Goal: Task Accomplishment & Management: Manage account settings

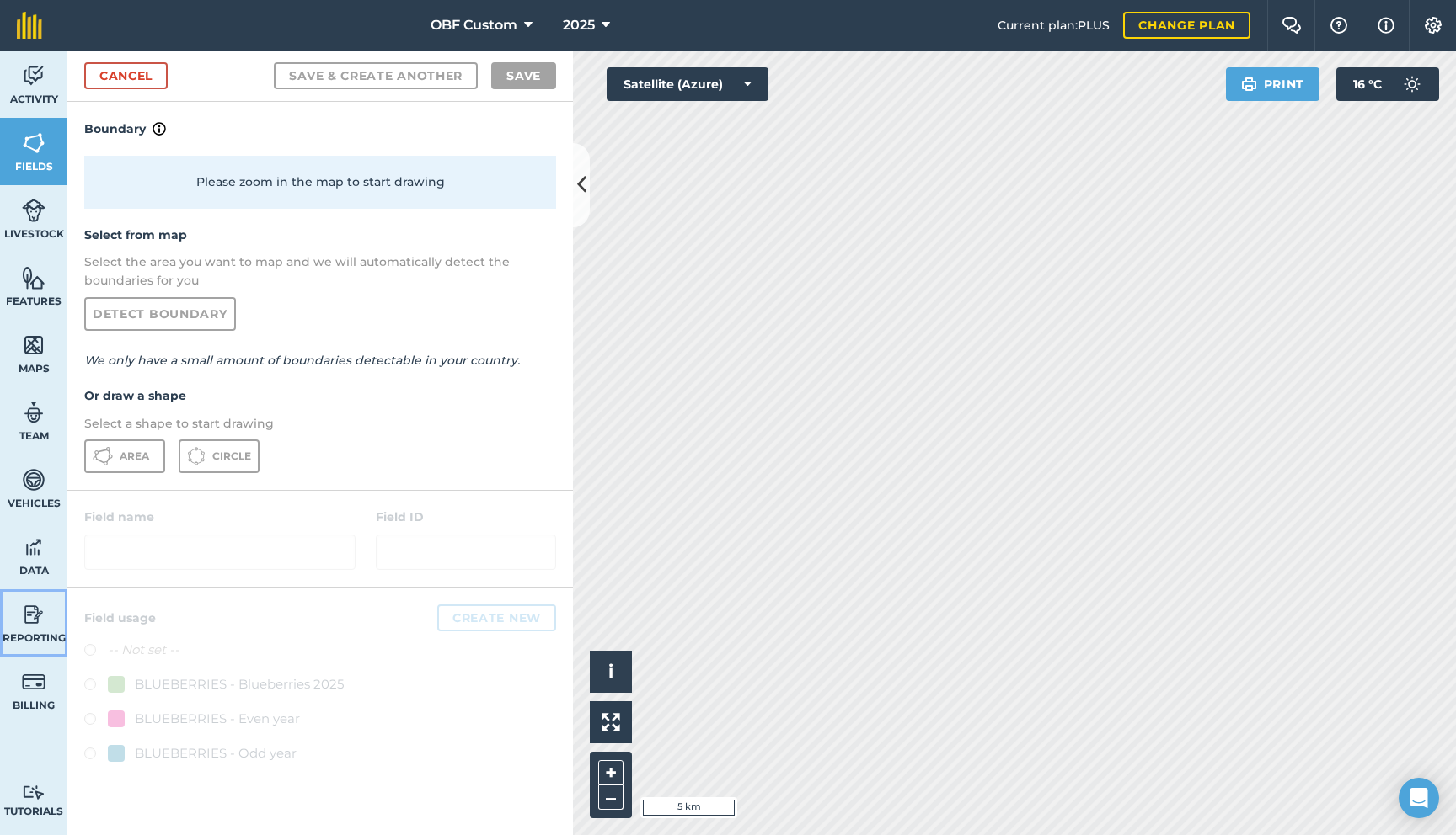
click at [41, 623] on img at bounding box center [34, 614] width 24 height 25
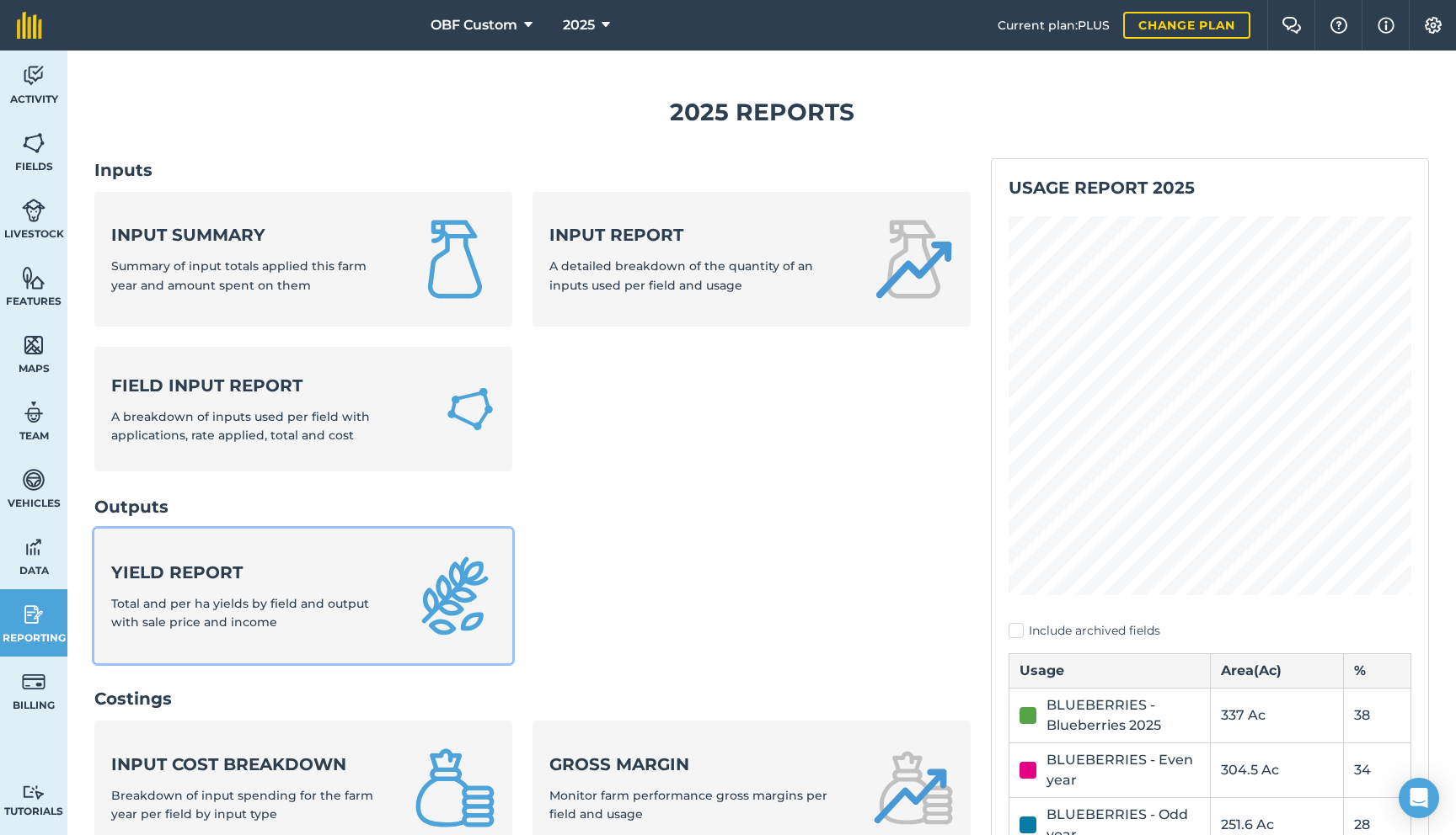
click at [327, 588] on div "Yield report Total and per ha yields by field and output with sale price and in…" at bounding box center [253, 597] width 283 height 72
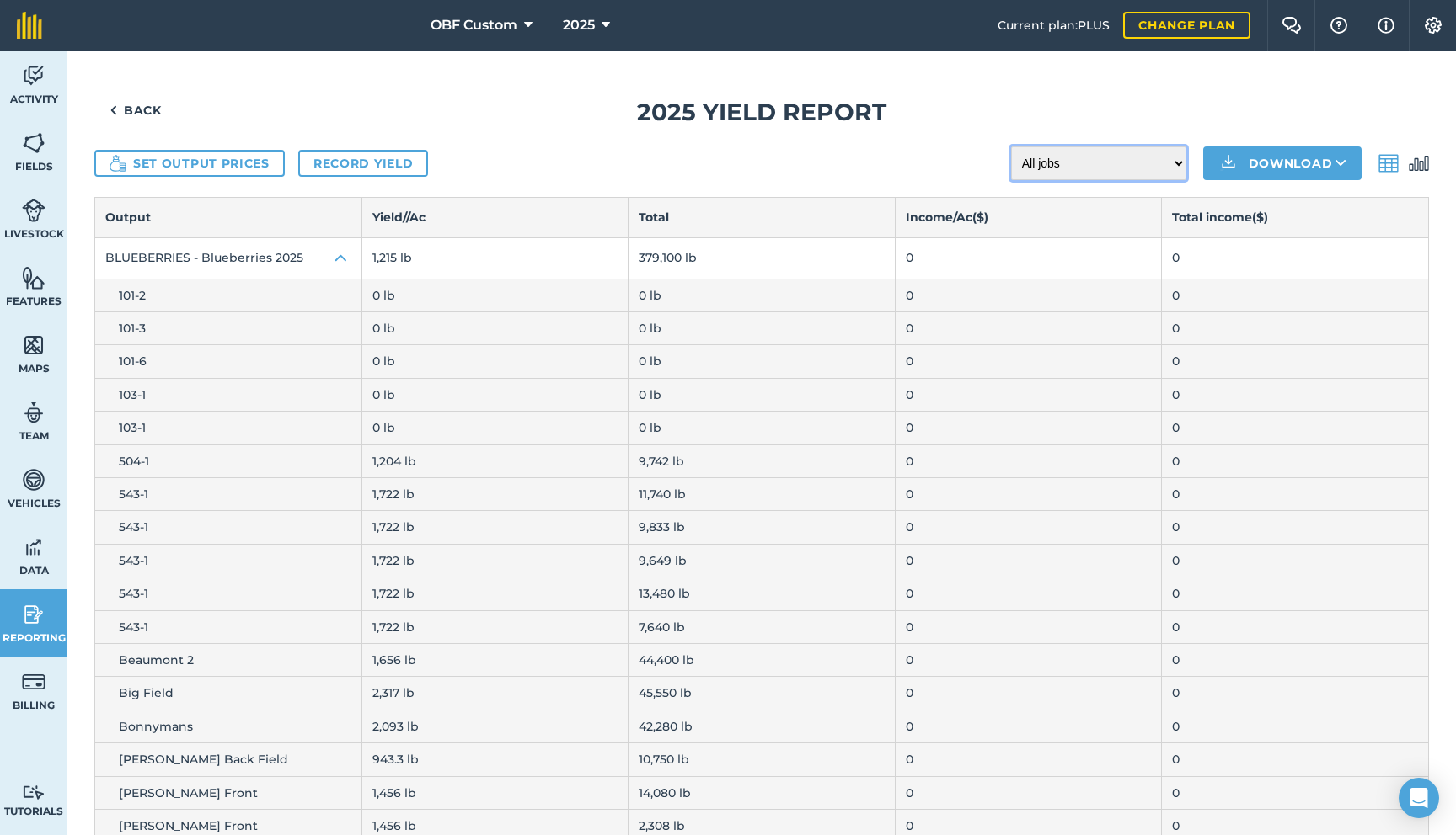
click at [1164, 172] on select "All jobs Incomplete jobs Complete jobs" at bounding box center [1098, 163] width 175 height 34
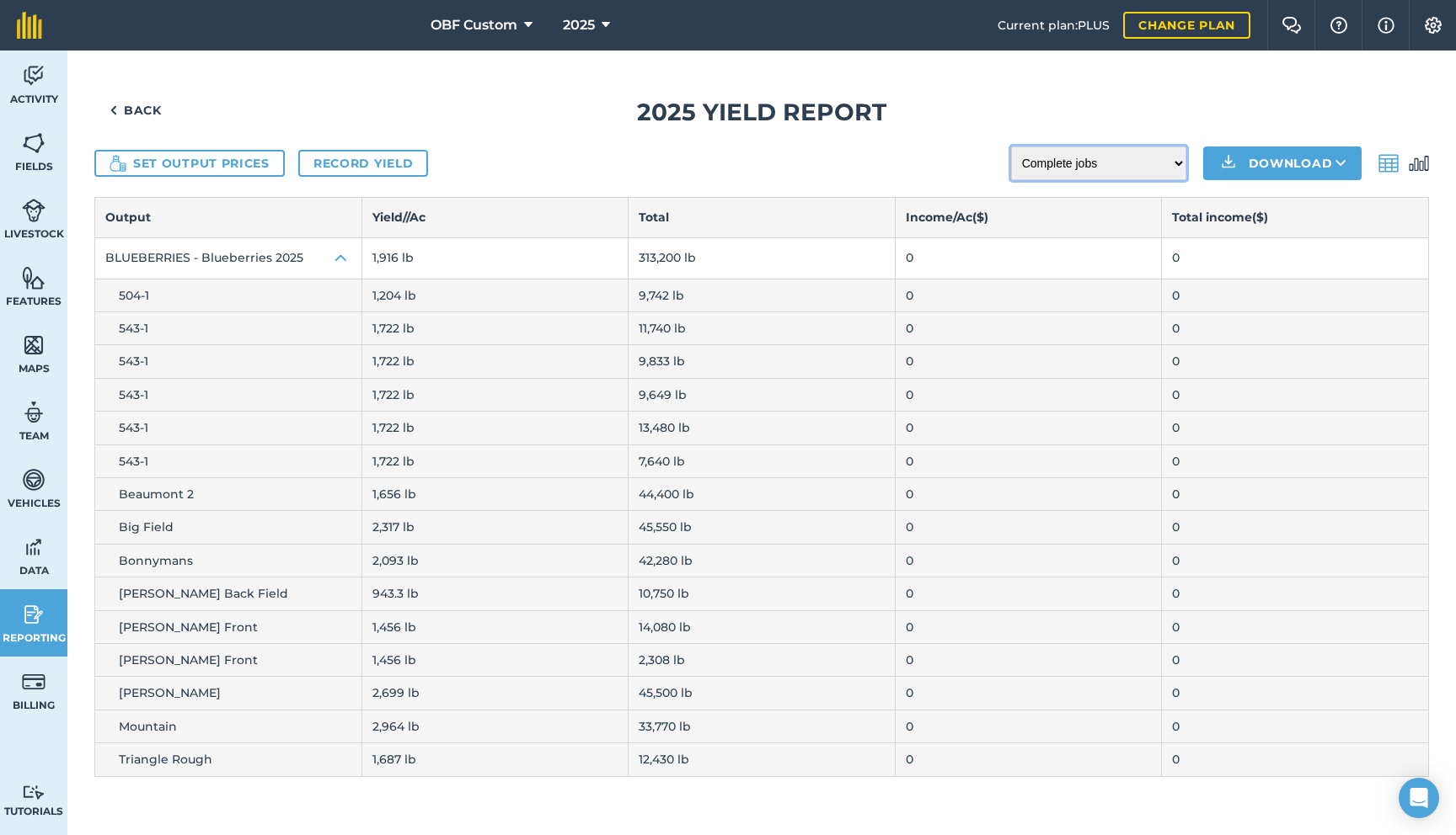
click at [1117, 166] on select "All jobs Incomplete jobs Complete jobs" at bounding box center [1098, 163] width 175 height 34
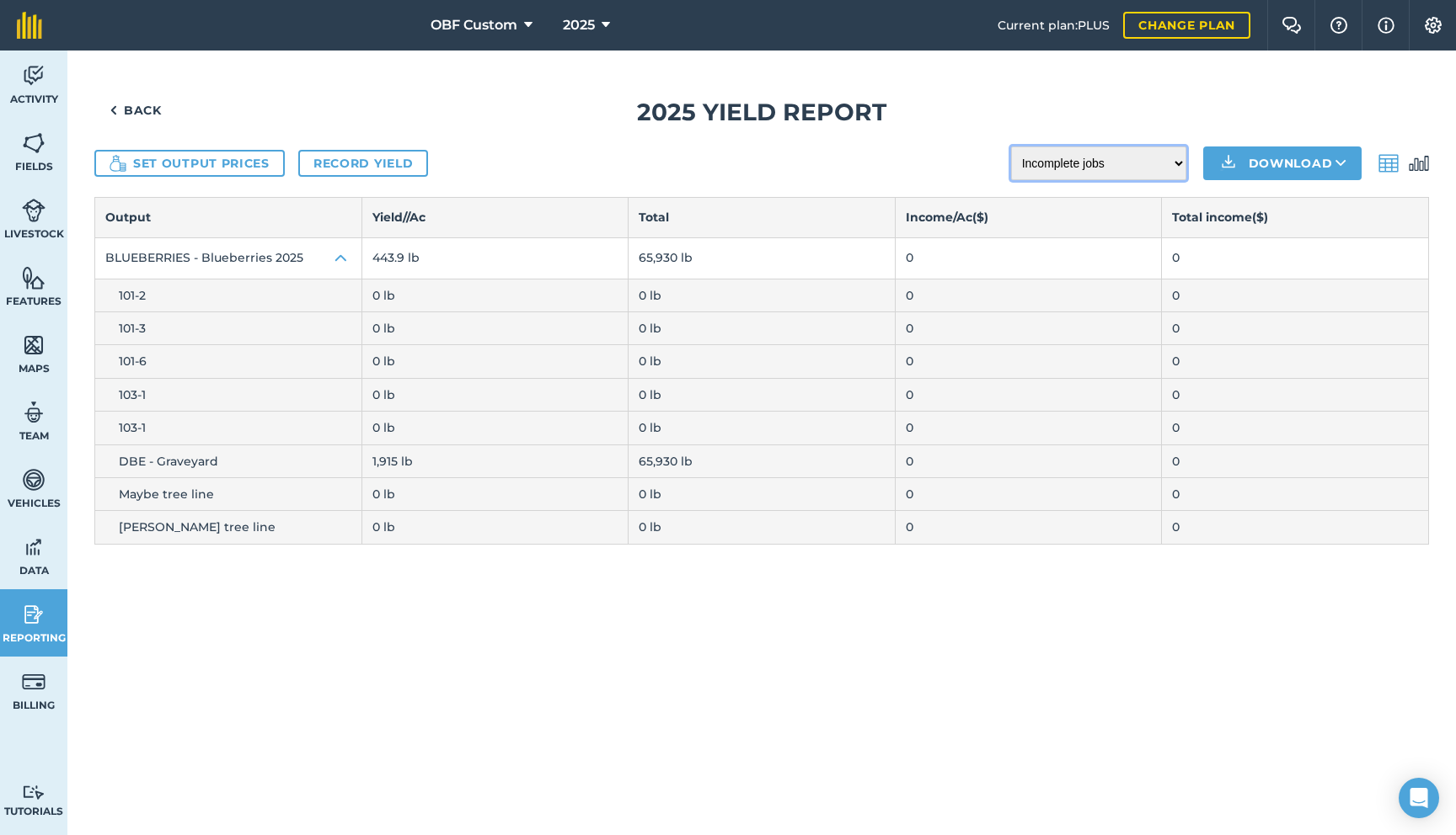
click at [1112, 165] on select "All jobs Incomplete jobs Complete jobs" at bounding box center [1098, 163] width 175 height 34
select select "all"
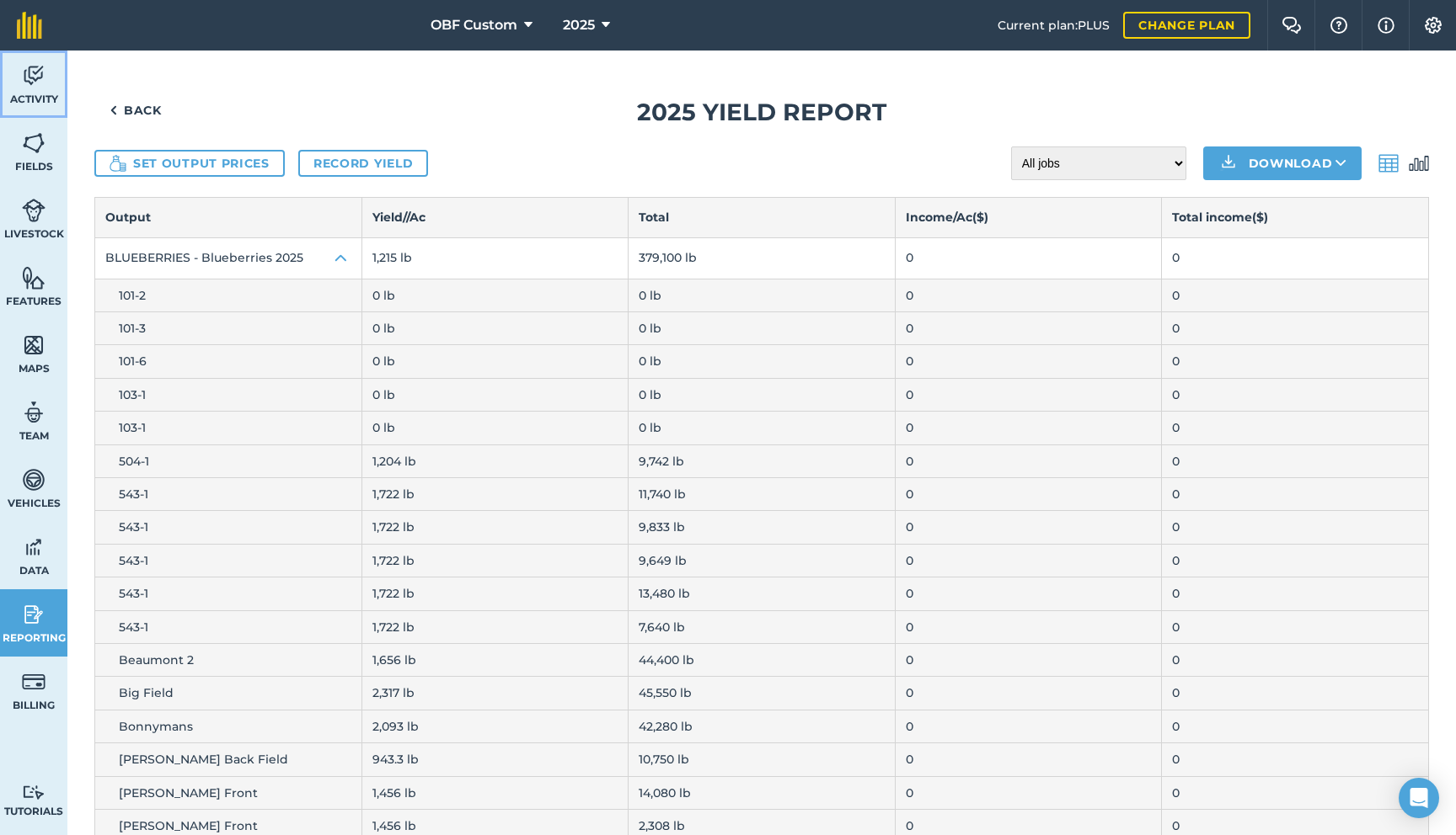
click at [38, 90] on link "Activity" at bounding box center [34, 85] width 68 height 68
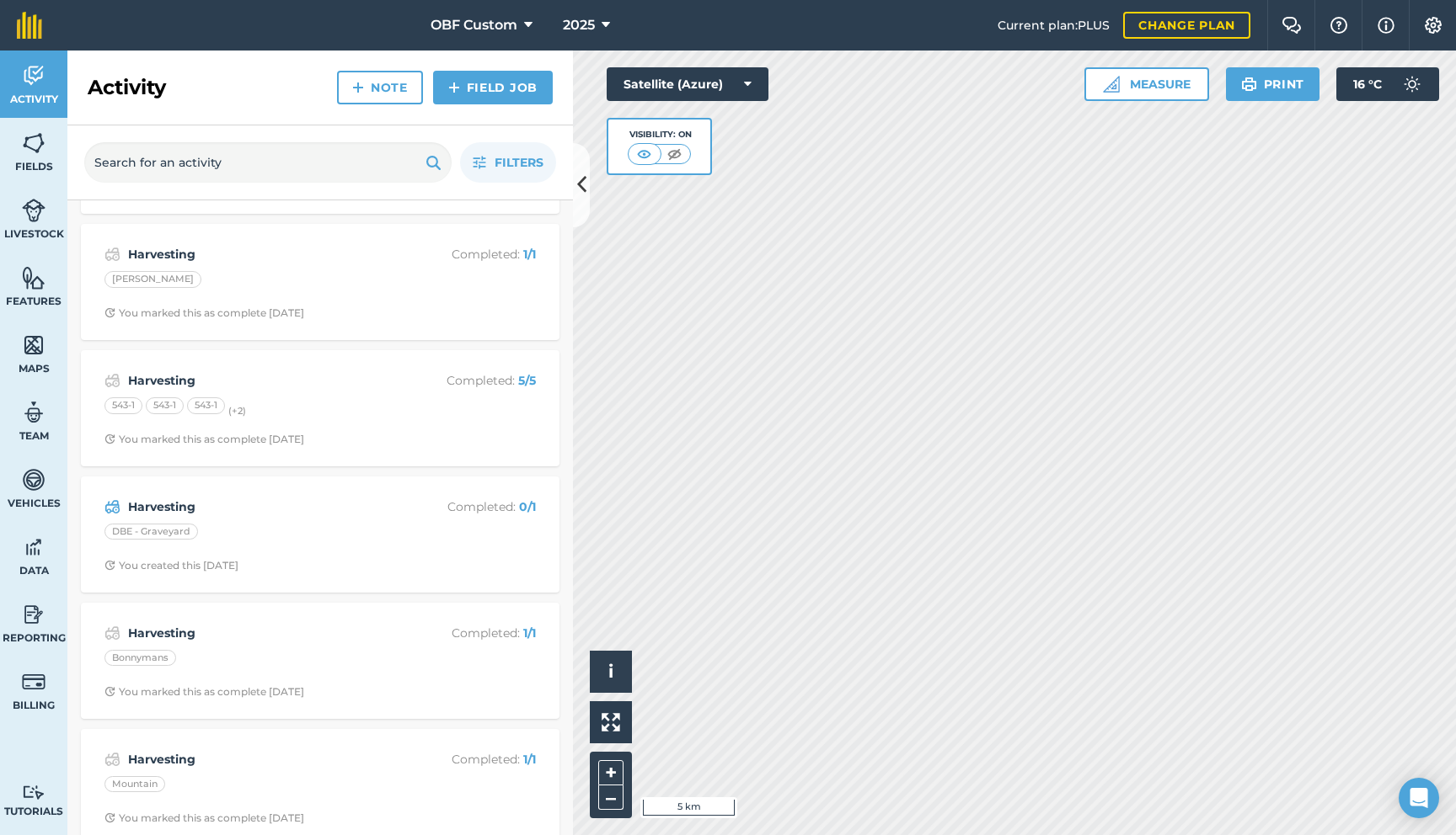
scroll to position [755, 0]
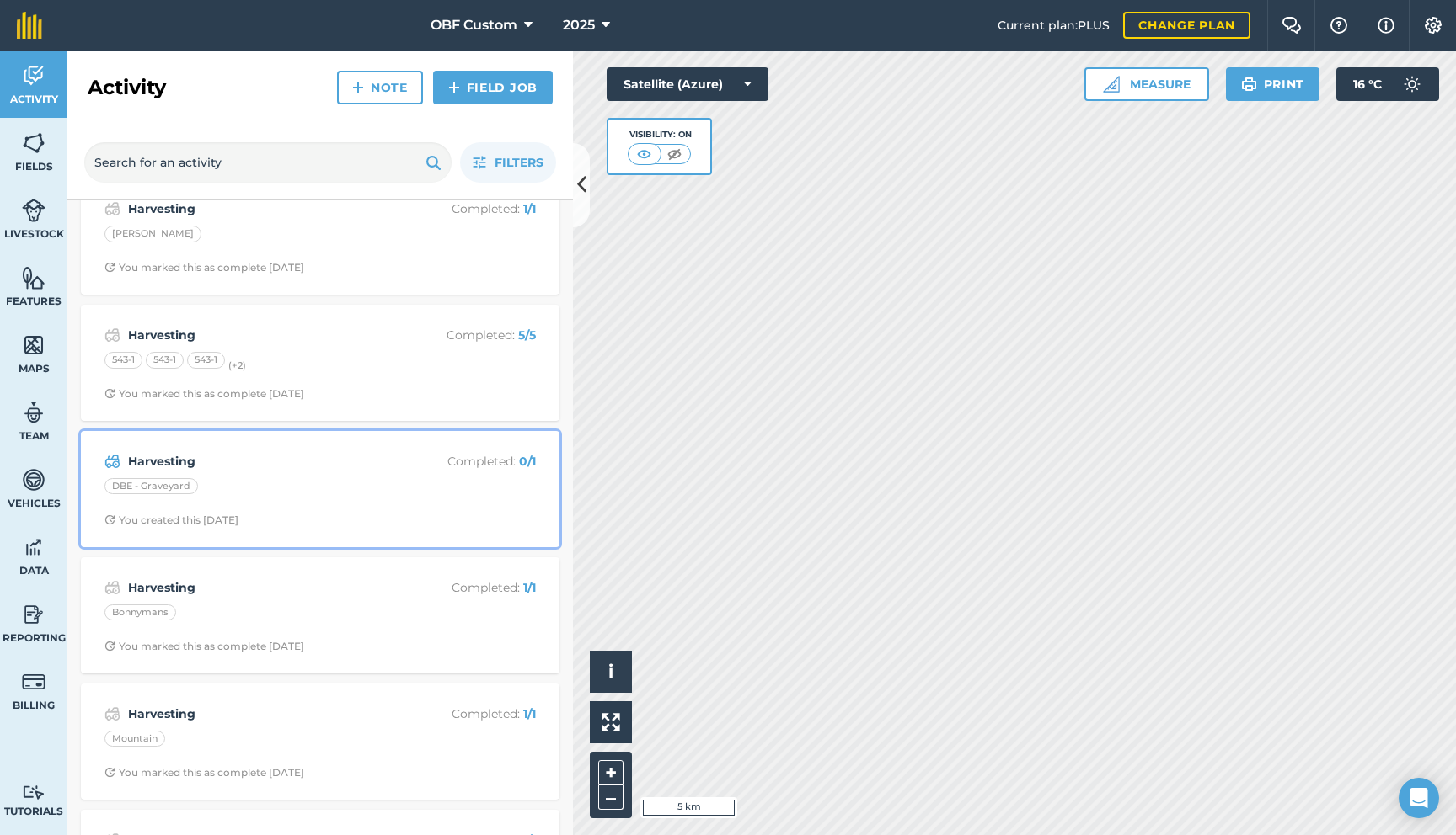
click at [279, 509] on div "Harvesting Completed : 0 / 1 DBE - Graveyard You created this [DATE]" at bounding box center [320, 489] width 458 height 96
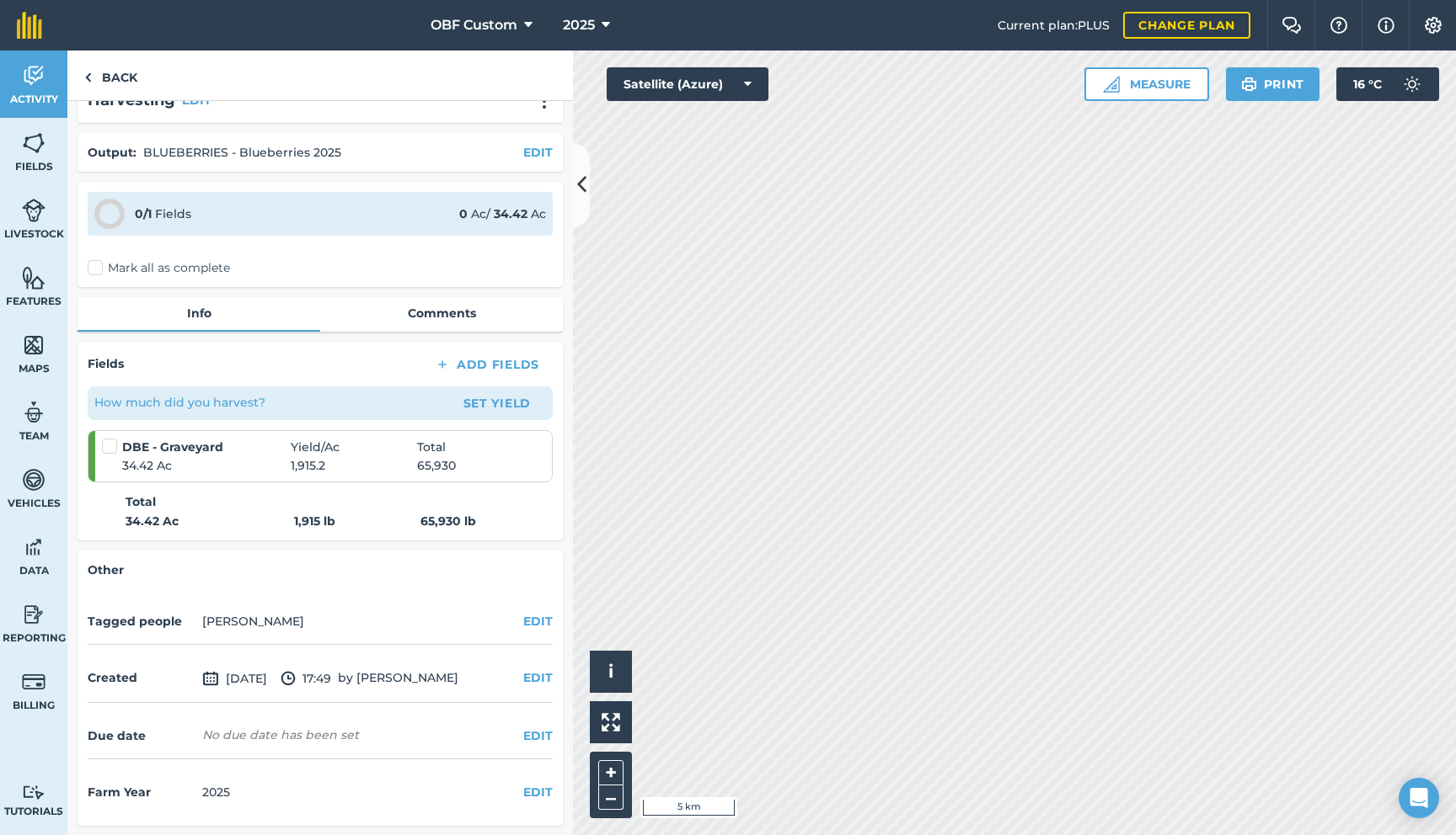
scroll to position [34, 0]
click at [422, 315] on link "Comments" at bounding box center [441, 313] width 243 height 32
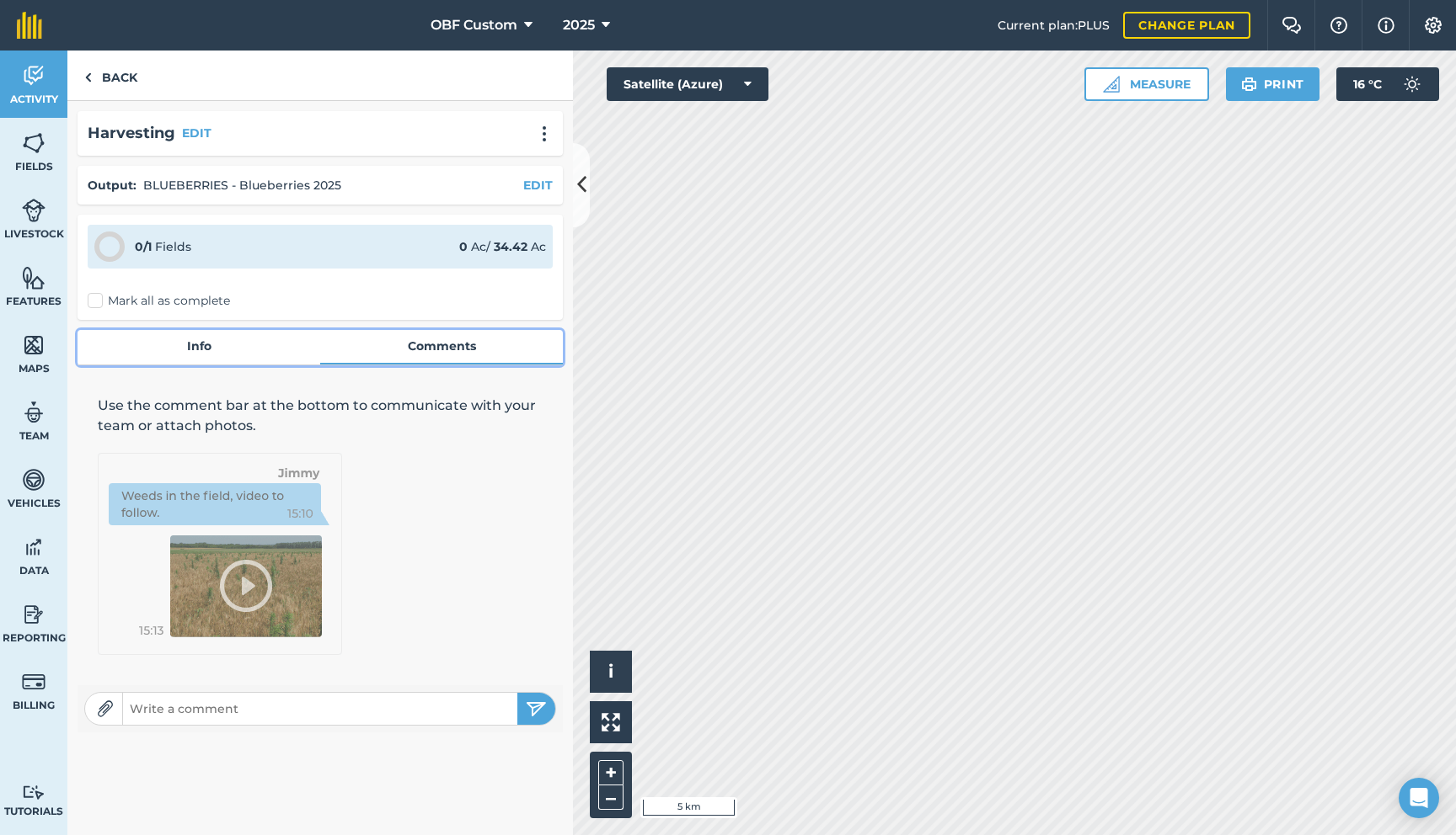
click at [235, 349] on link "Info" at bounding box center [199, 347] width 243 height 32
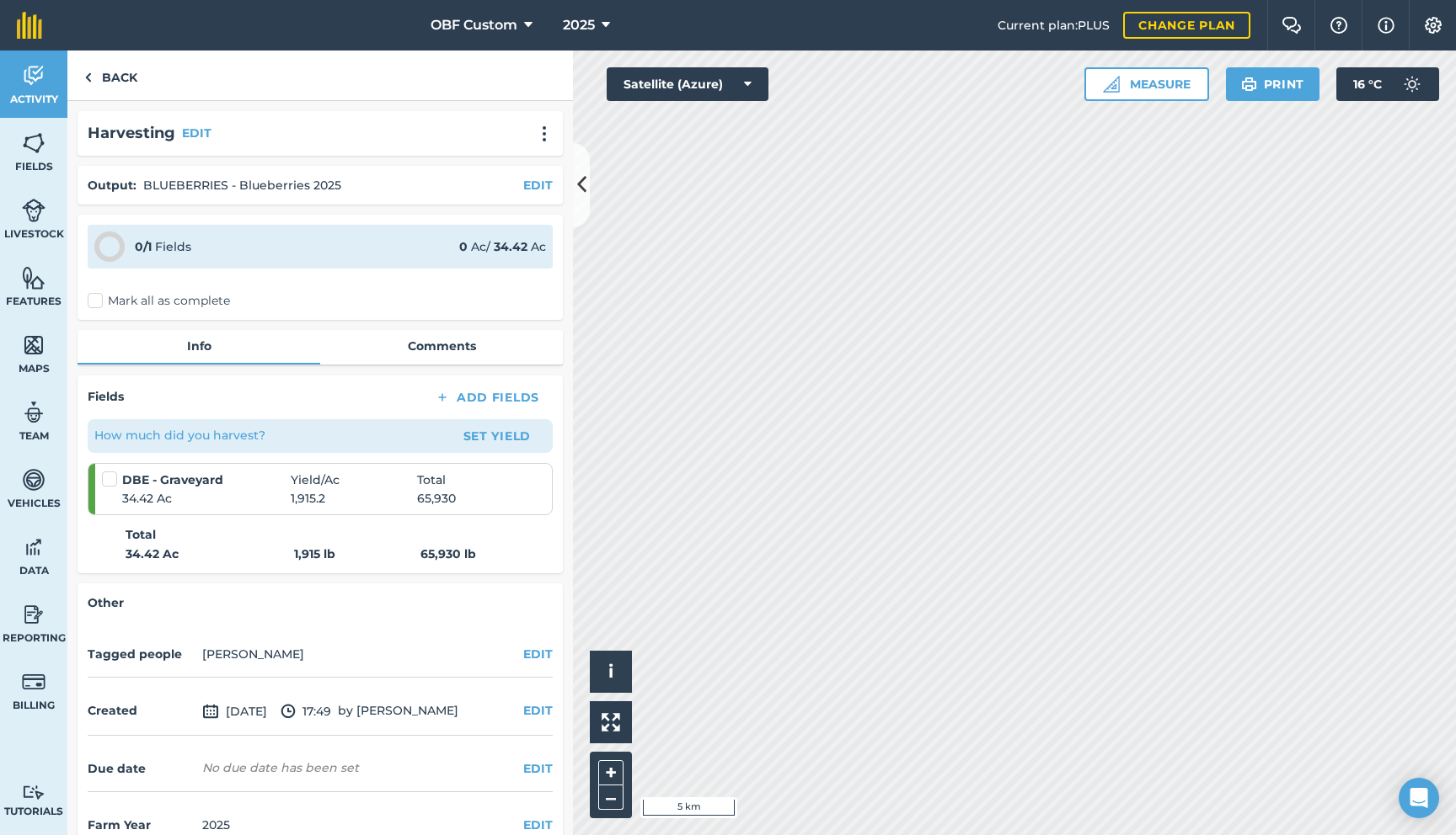
click at [94, 297] on label "Mark all as complete" at bounding box center [159, 301] width 142 height 18
click at [94, 297] on input "Mark all as complete" at bounding box center [93, 297] width 11 height 11
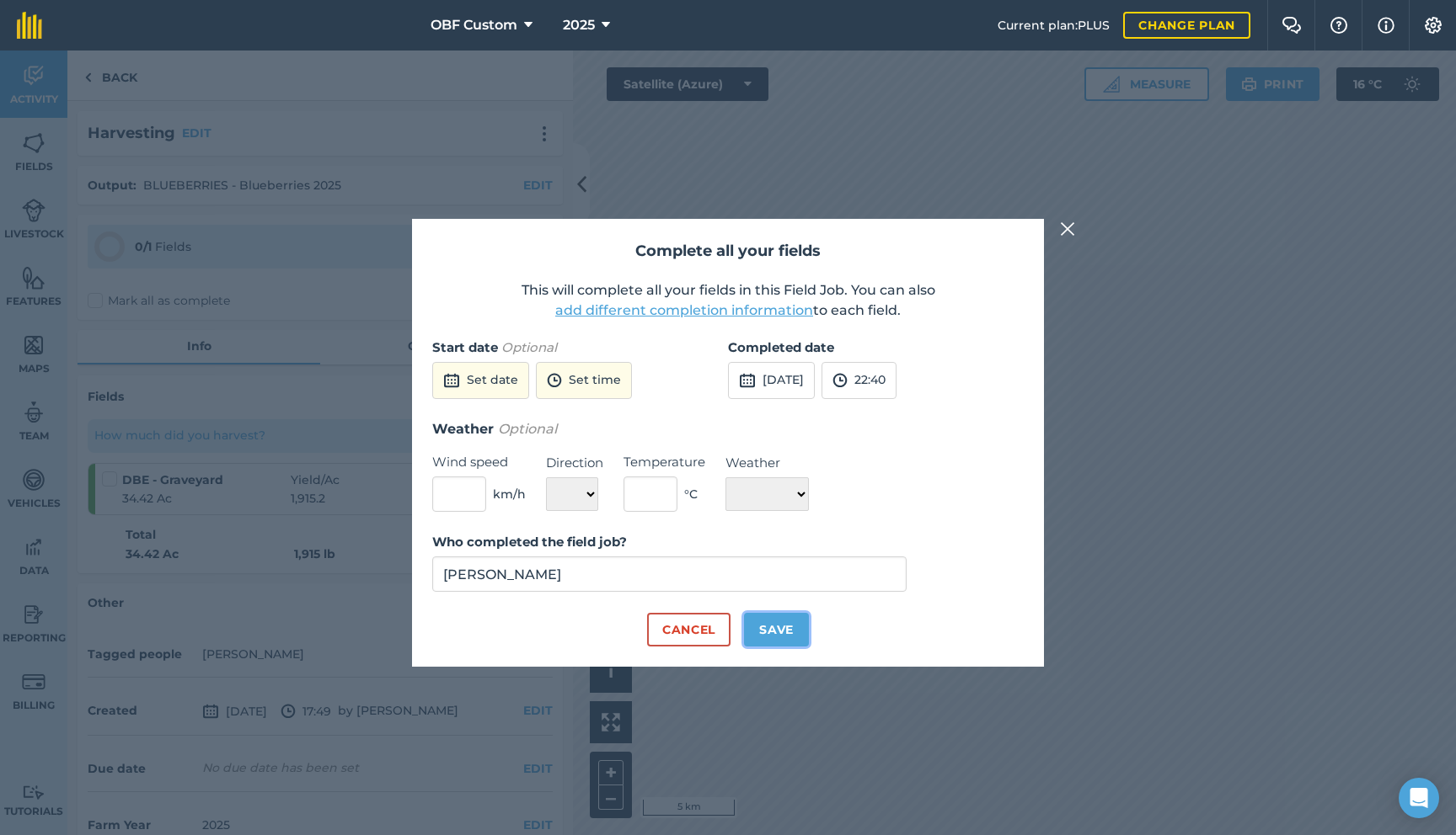
click at [786, 629] on button "Save" at bounding box center [776, 630] width 65 height 34
checkbox input "true"
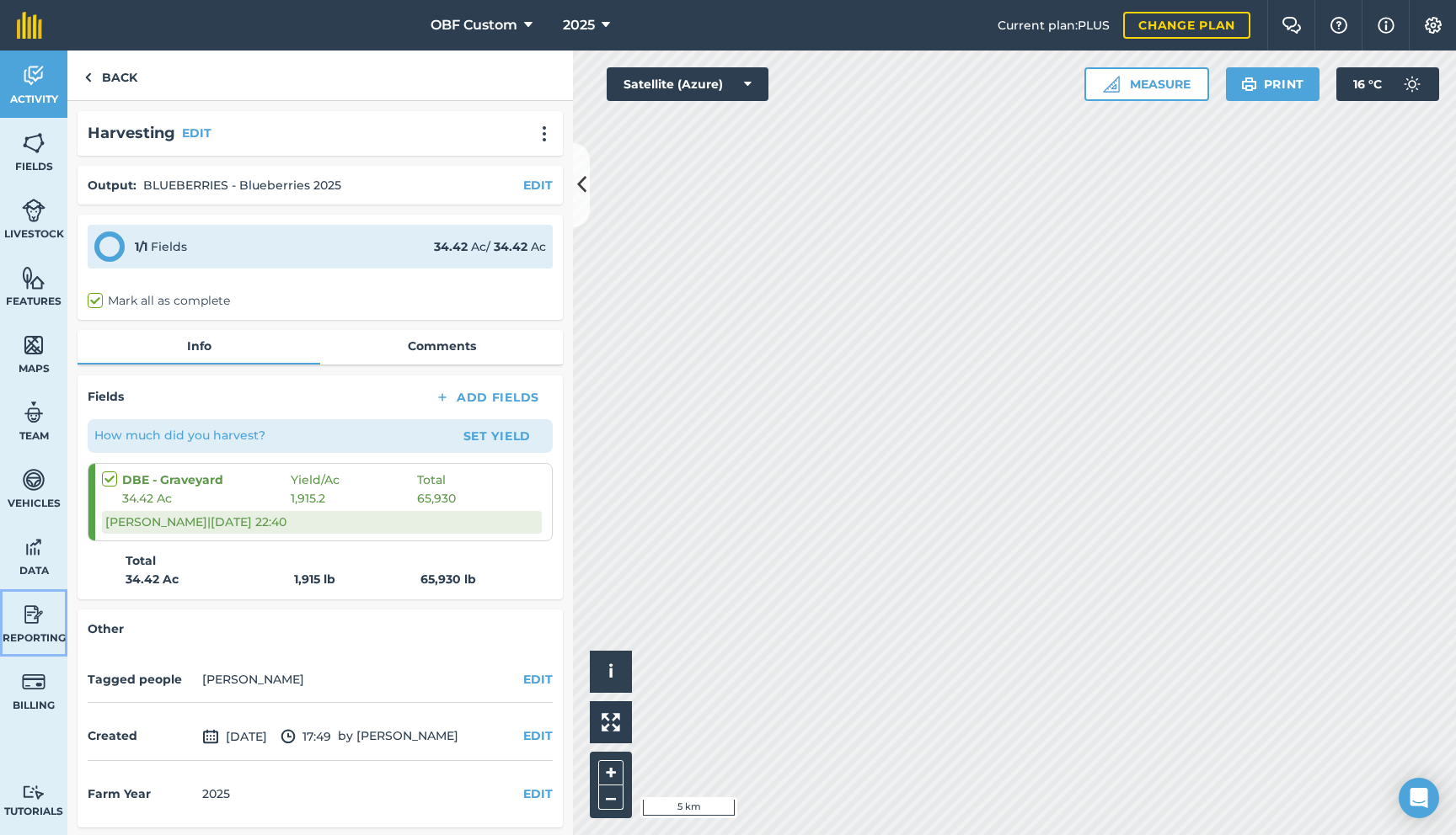
click at [28, 603] on img at bounding box center [34, 614] width 24 height 25
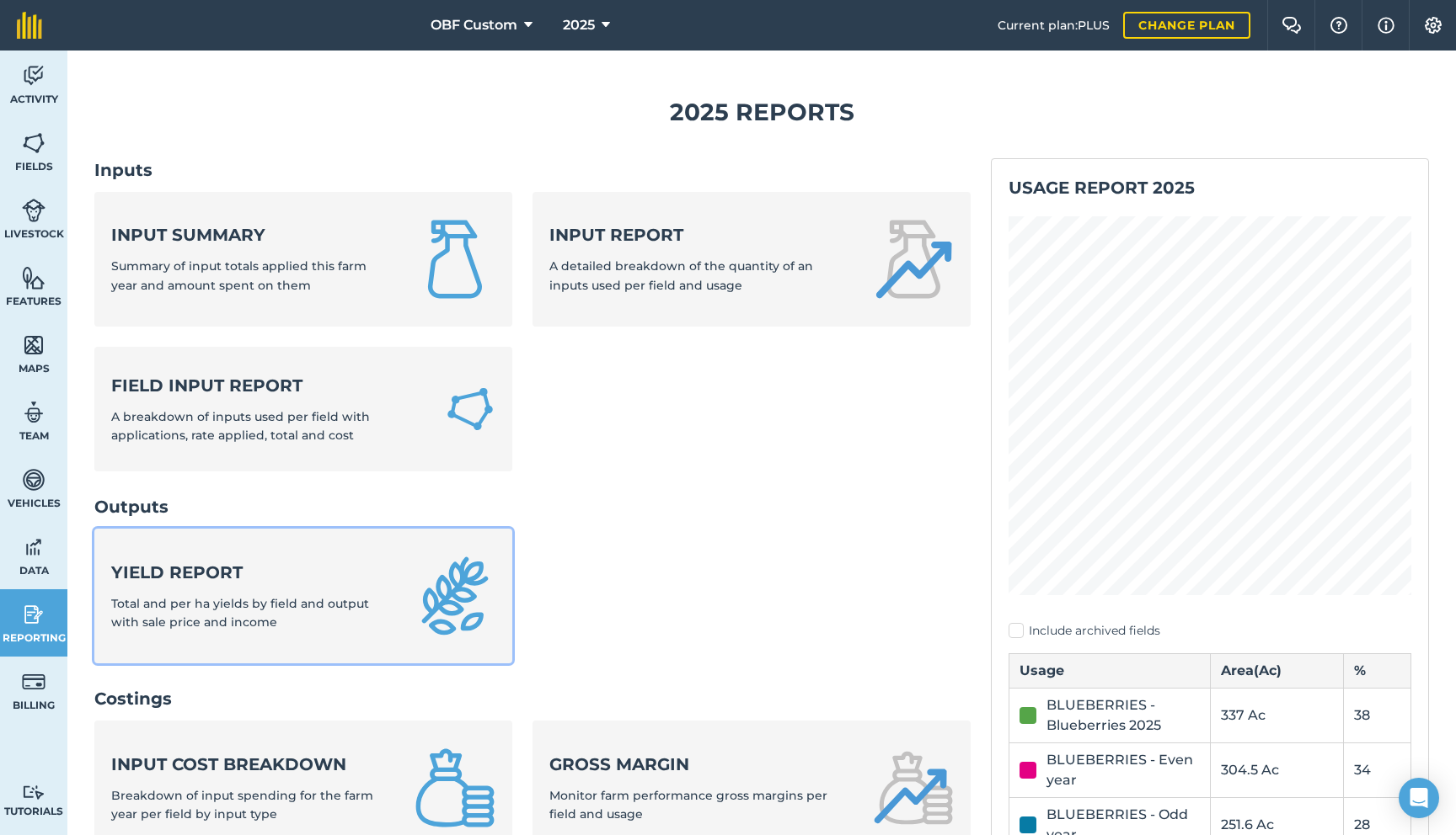
click at [343, 548] on link "Yield report Total and per ha yields by field and output with sale price and in…" at bounding box center [304, 596] width 418 height 134
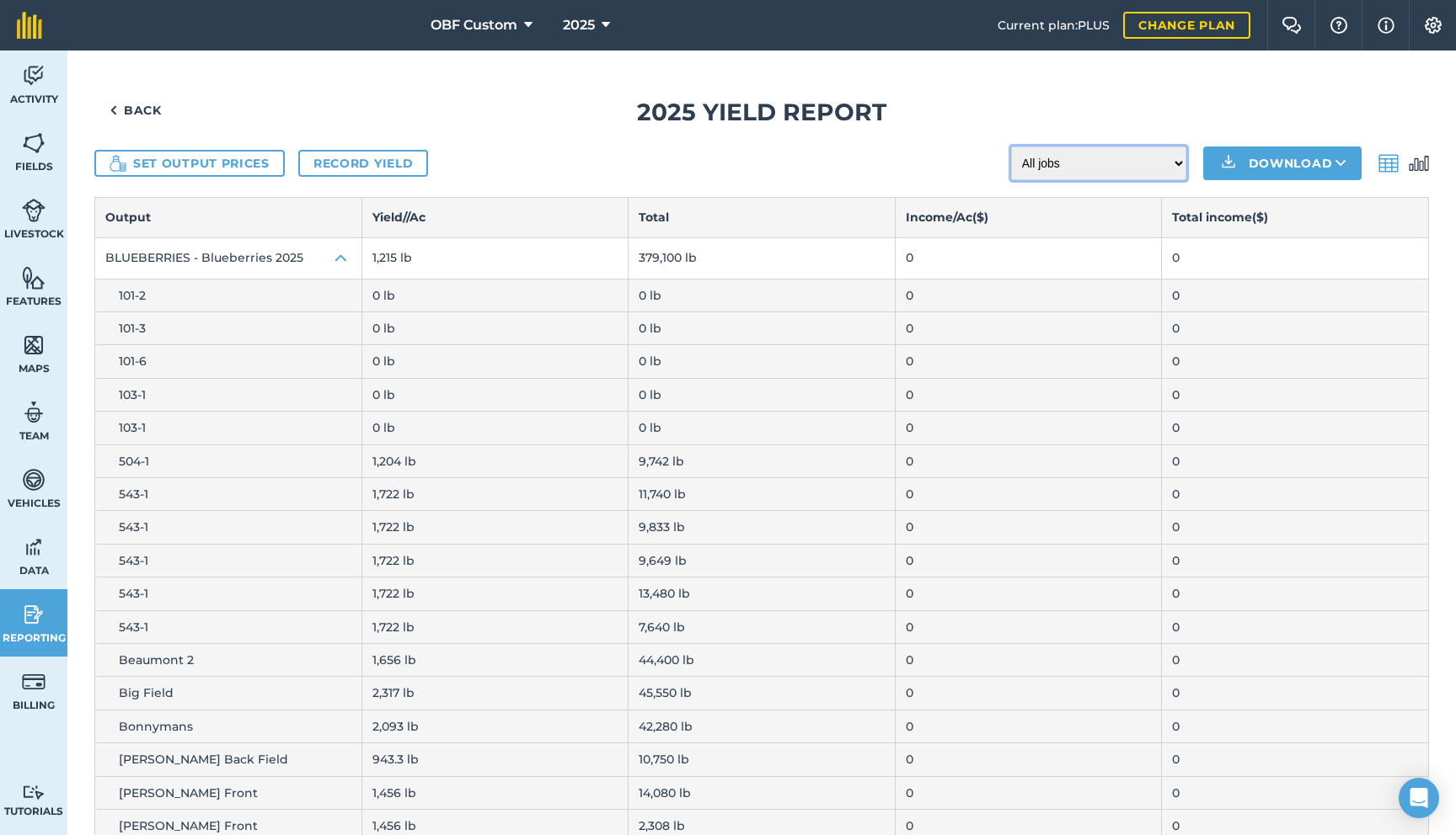
click at [1102, 169] on select "All jobs Incomplete jobs Complete jobs" at bounding box center [1098, 163] width 175 height 34
select select "done"
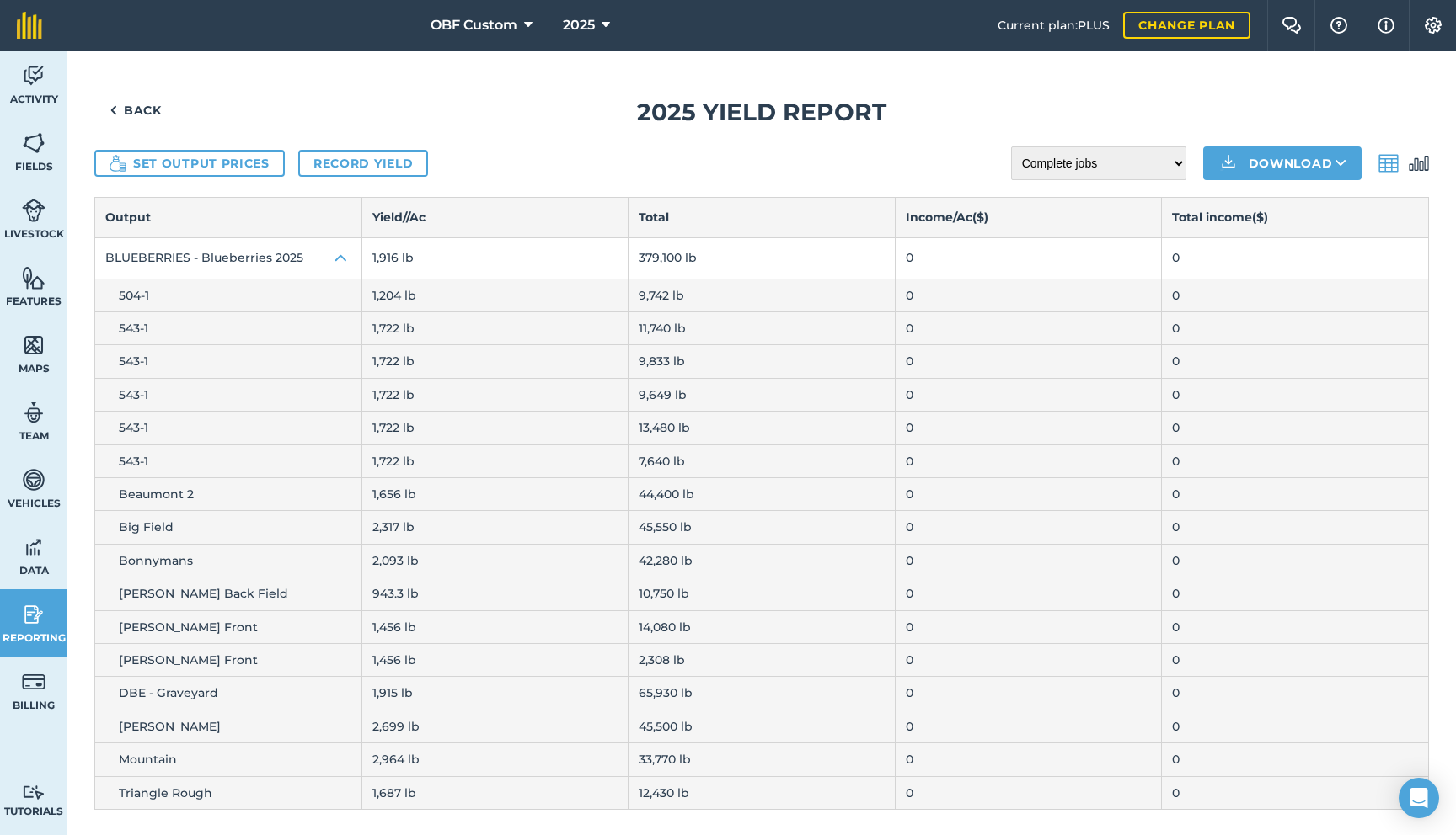
scroll to position [2, 0]
click at [1429, 163] on div "Back 2025 Yield report Set output prices Record yield All jobs Incomplete jobs …" at bounding box center [762, 442] width 1388 height 787
click at [1421, 163] on img at bounding box center [1419, 161] width 20 height 20
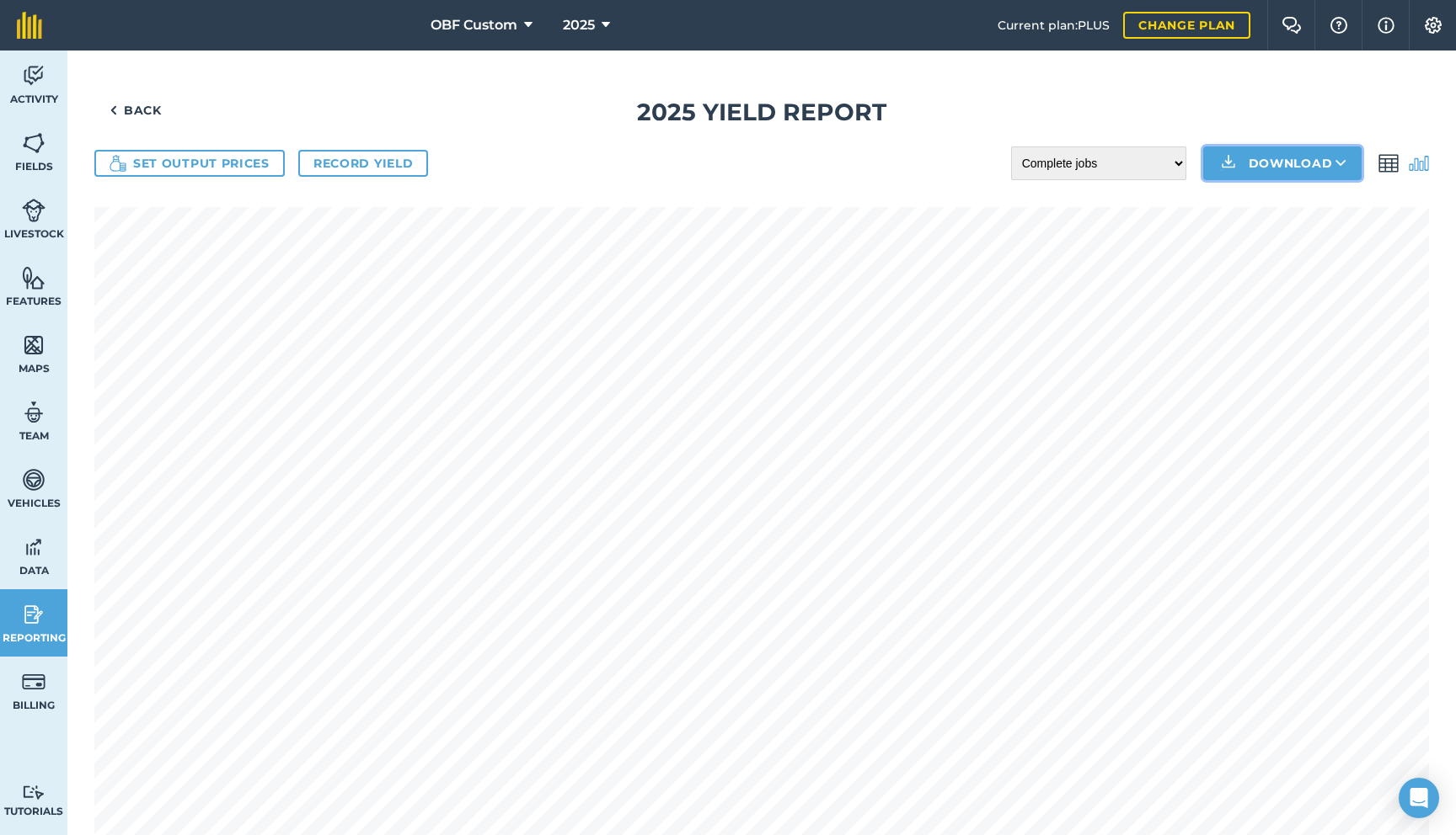
click at [1312, 169] on button "Download" at bounding box center [1282, 163] width 158 height 34
click at [1333, 195] on link "CSV" at bounding box center [1282, 201] width 153 height 37
click at [1336, 165] on icon at bounding box center [1340, 163] width 11 height 17
click at [1311, 248] on link "XLS" at bounding box center [1282, 239] width 153 height 37
click at [1391, 164] on img at bounding box center [1388, 163] width 20 height 20
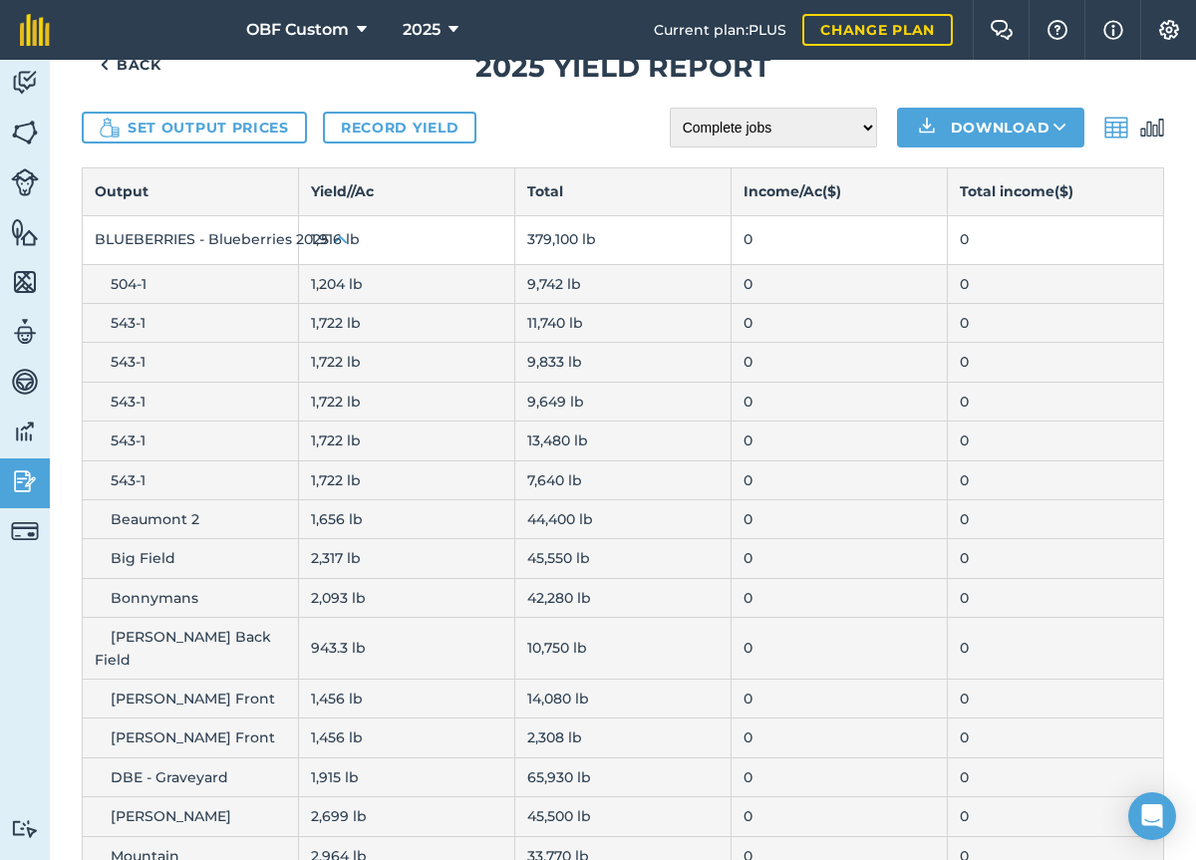
scroll to position [131, 0]
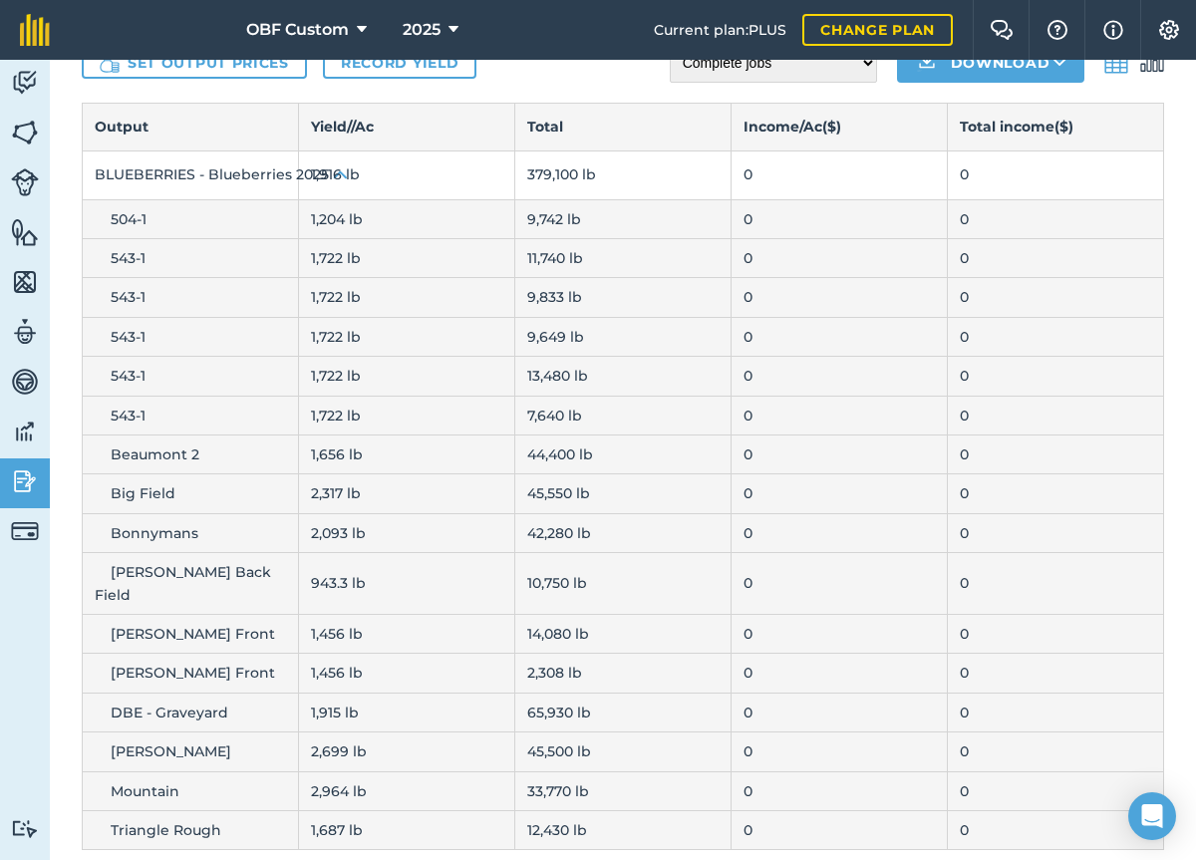
click at [152, 782] on span "Mountain" at bounding box center [145, 791] width 69 height 18
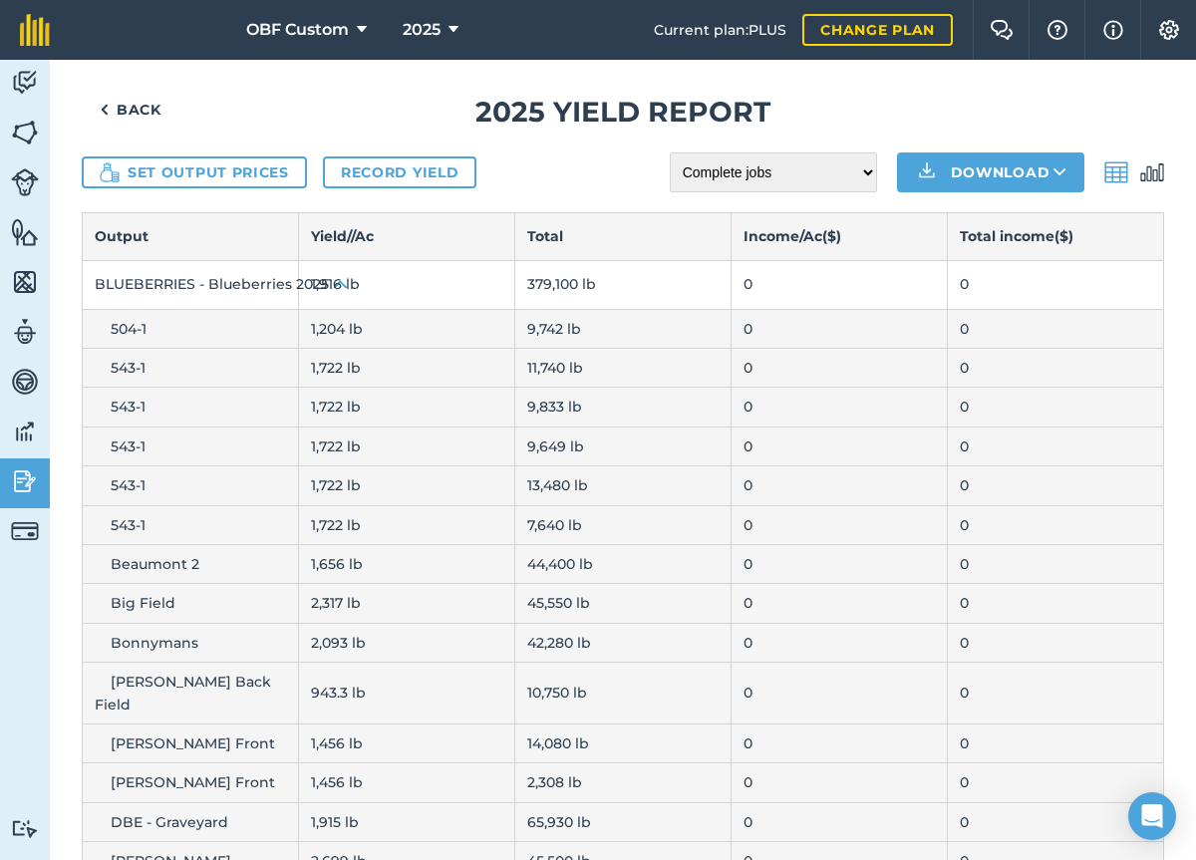
scroll to position [0, 0]
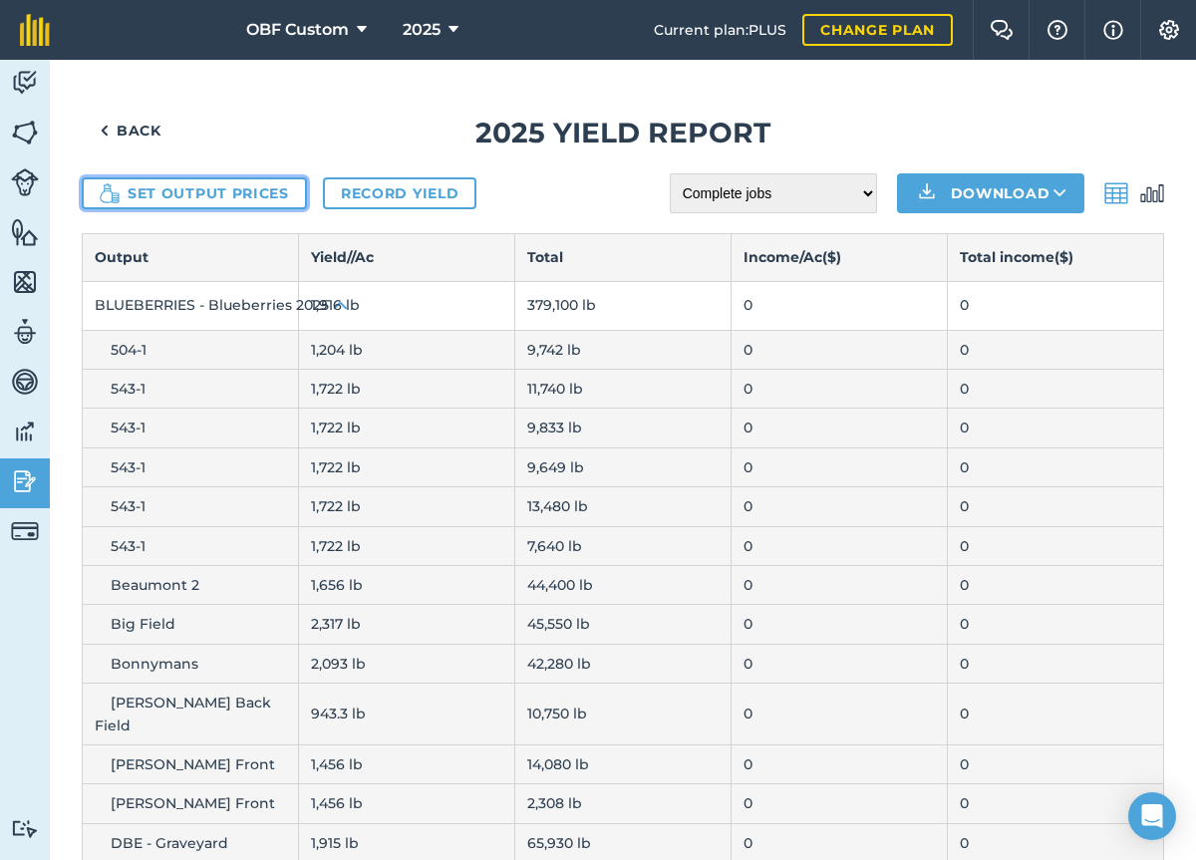
click at [271, 195] on button "Set output prices" at bounding box center [194, 193] width 225 height 32
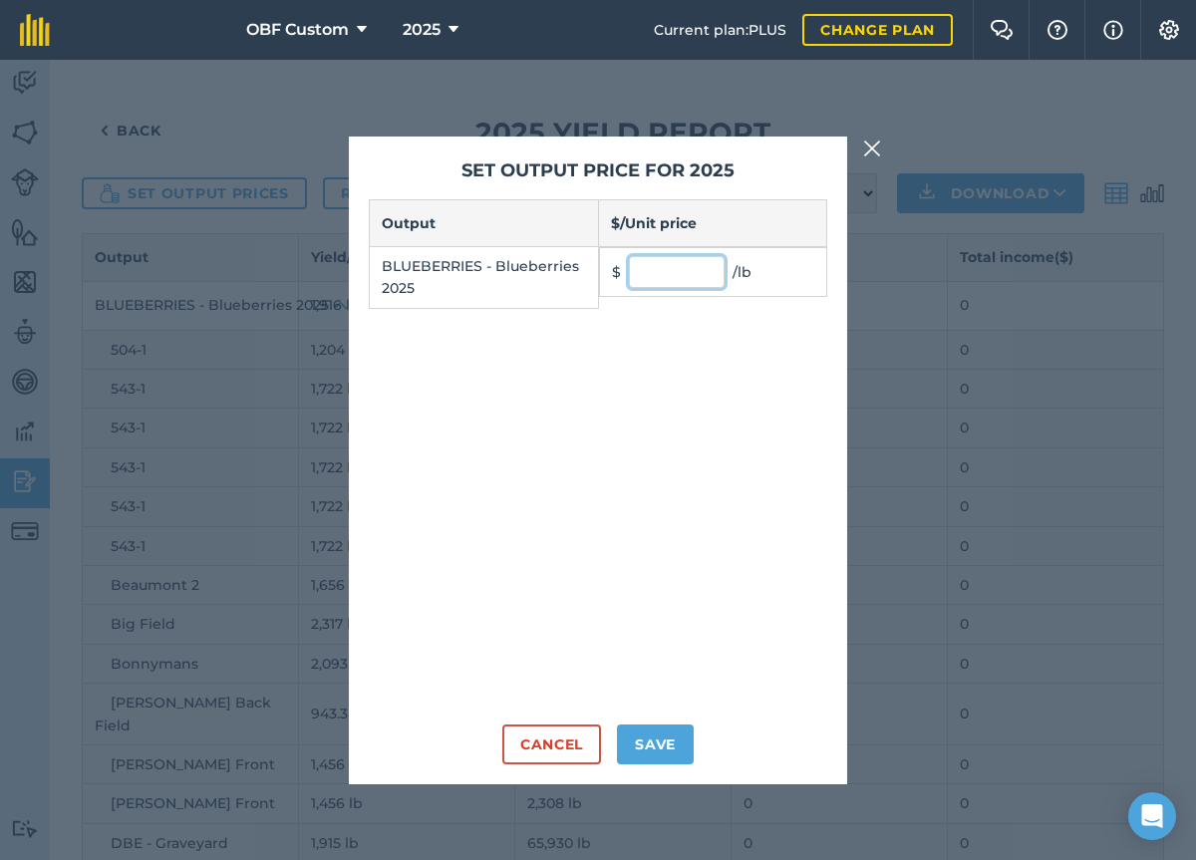
click at [690, 278] on input "text" at bounding box center [677, 272] width 96 height 32
type input "2"
type input "0.2825"
click at [659, 752] on button "Save" at bounding box center [655, 744] width 77 height 40
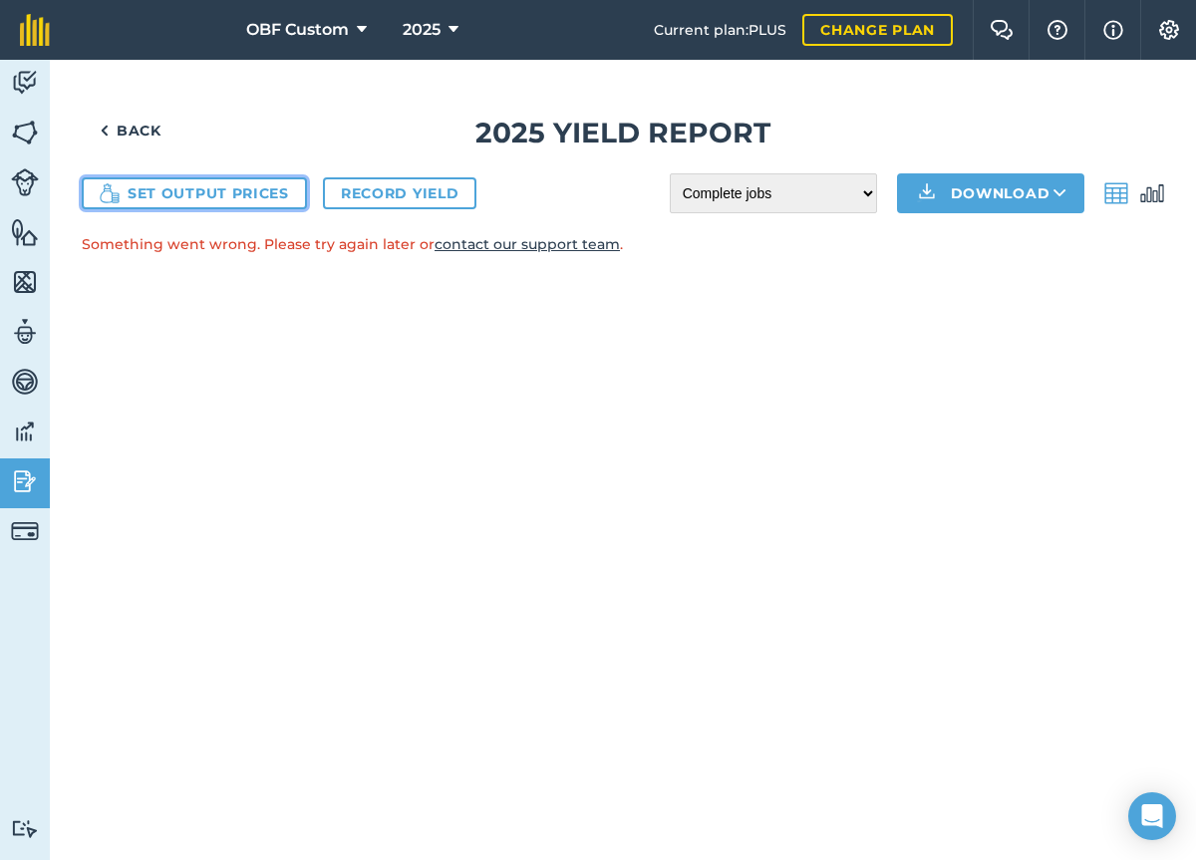
click at [264, 201] on button "Set output prices" at bounding box center [194, 193] width 225 height 32
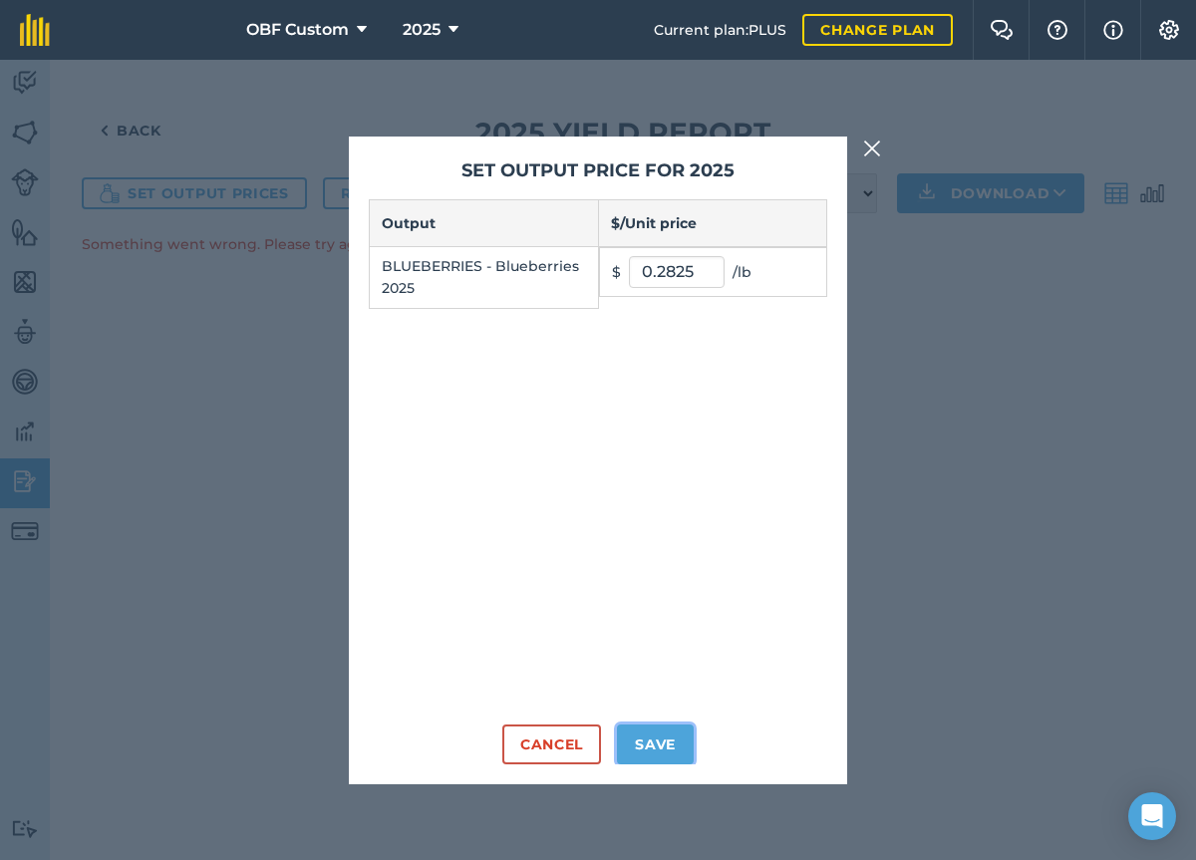
click at [668, 742] on button "Save" at bounding box center [655, 744] width 77 height 40
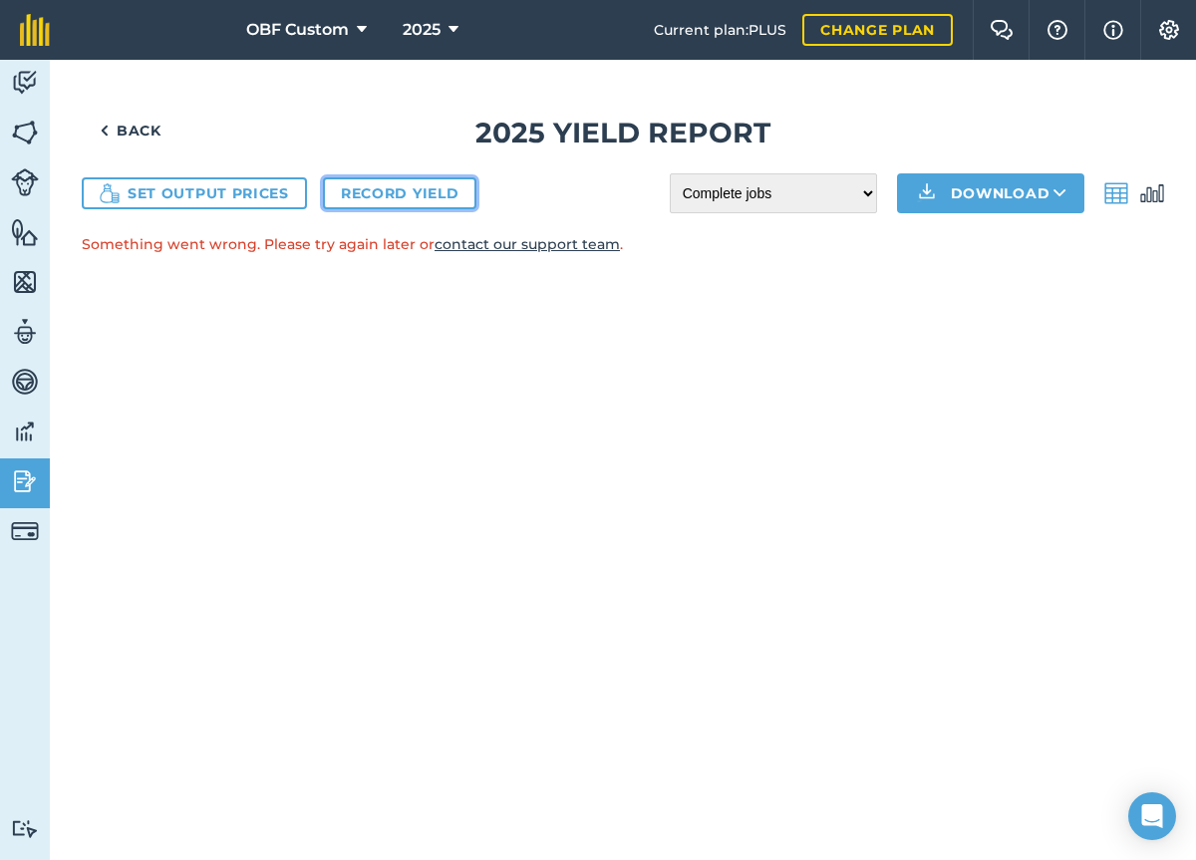
click at [420, 197] on link "Record yield" at bounding box center [399, 193] width 153 height 32
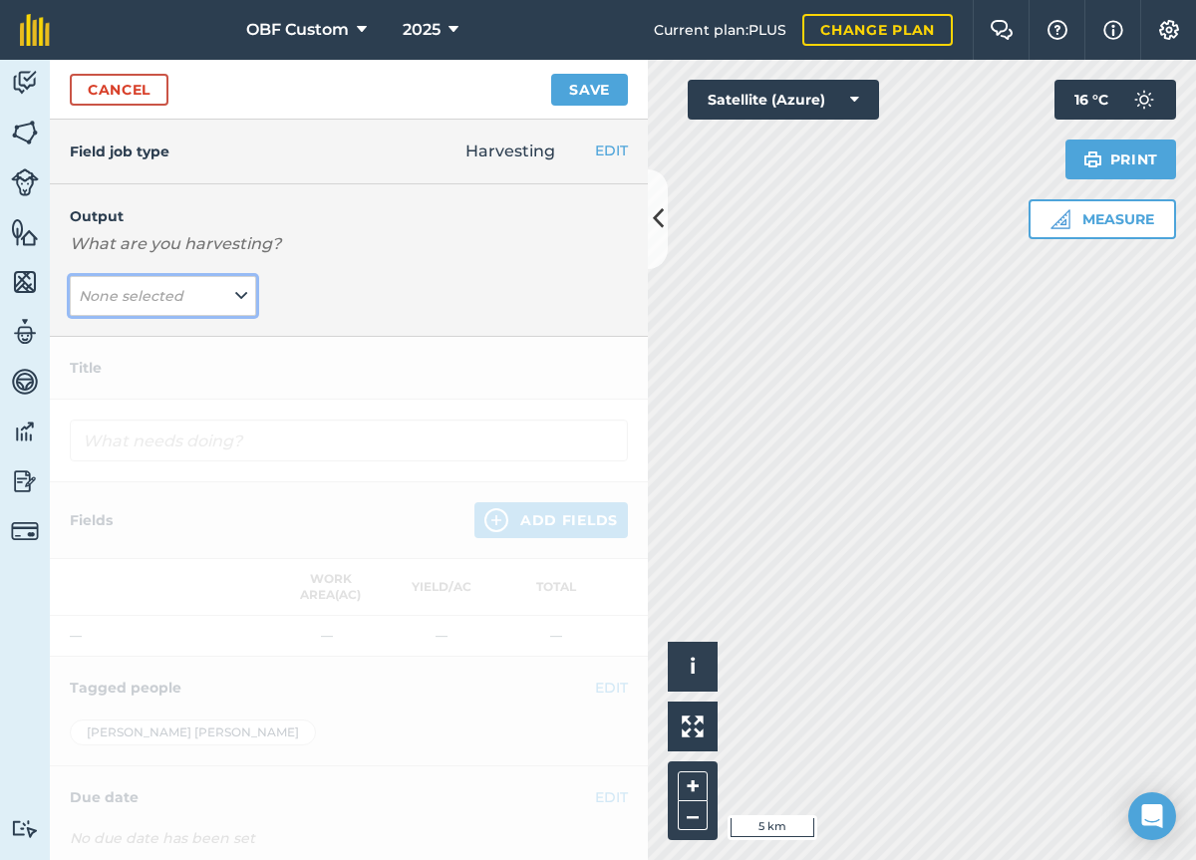
click at [173, 297] on em "None selected" at bounding box center [131, 296] width 105 height 18
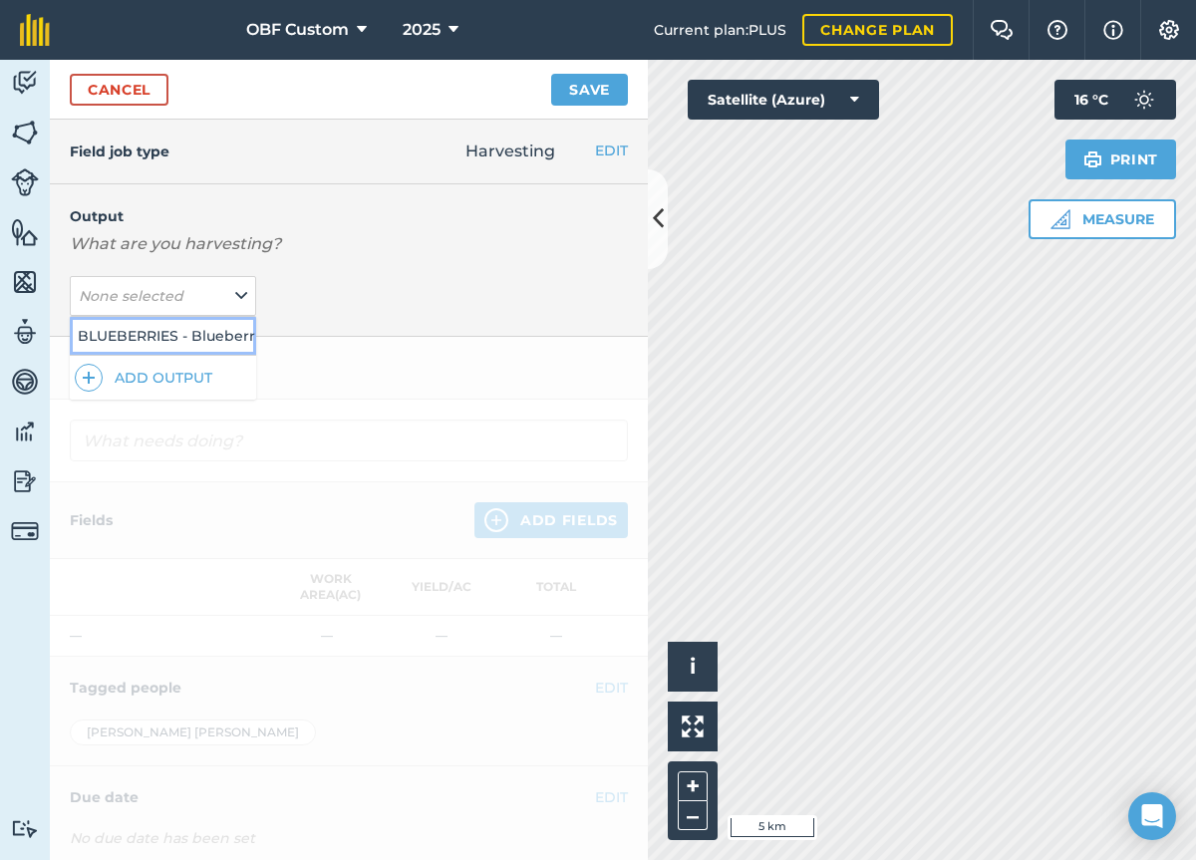
click at [204, 340] on button "BLUEBERRIES - Blueberries 2025 ( lb )" at bounding box center [163, 336] width 186 height 38
type input "Harvesting BLUEBERRIES - Blueberries 2025"
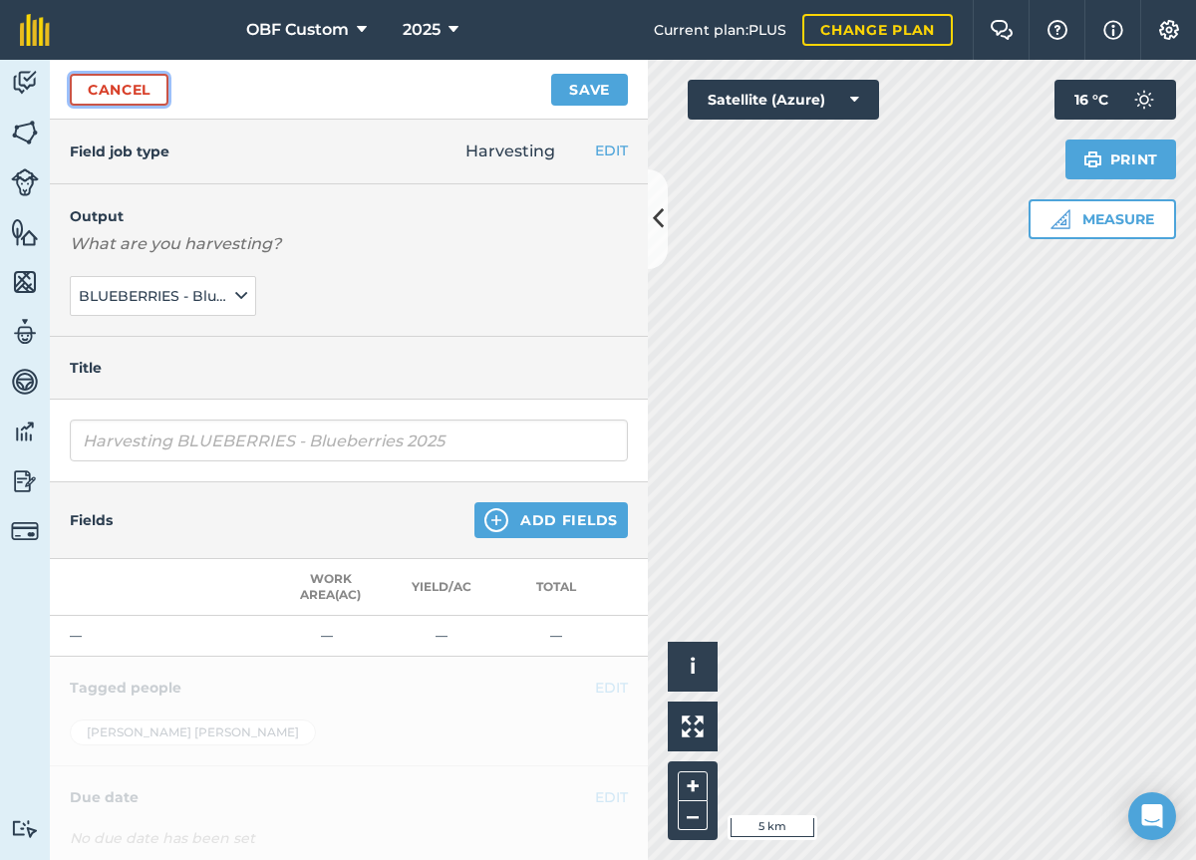
click at [134, 94] on link "Cancel" at bounding box center [119, 90] width 99 height 32
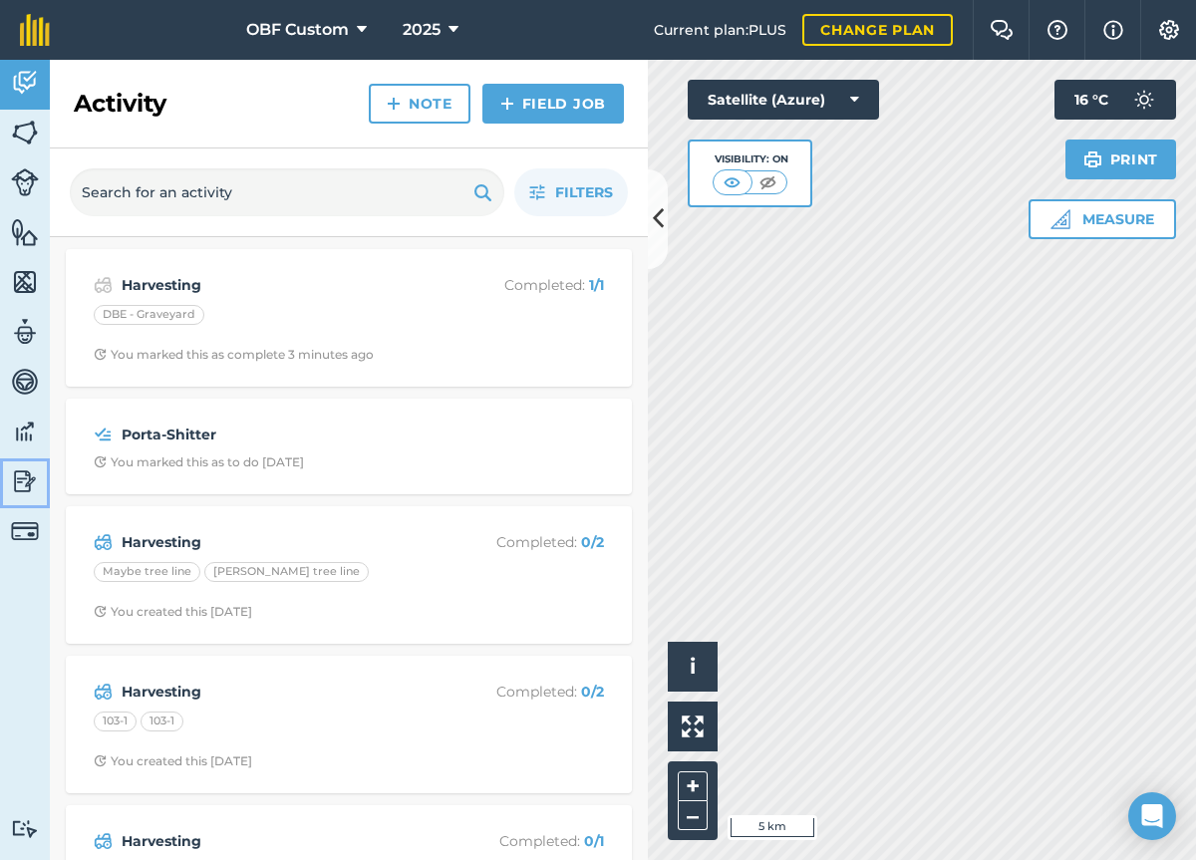
click at [34, 478] on img at bounding box center [25, 481] width 28 height 30
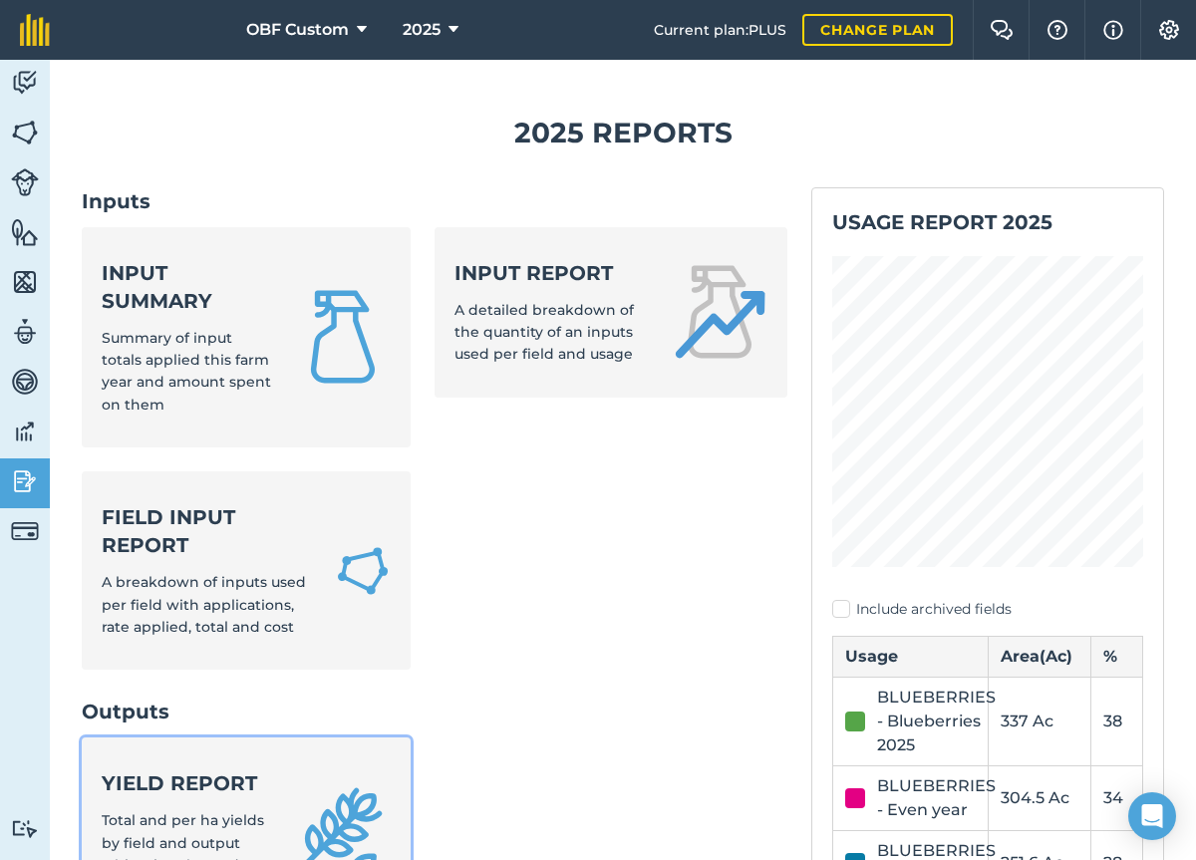
click at [218, 786] on strong "Yield report" at bounding box center [186, 783] width 169 height 28
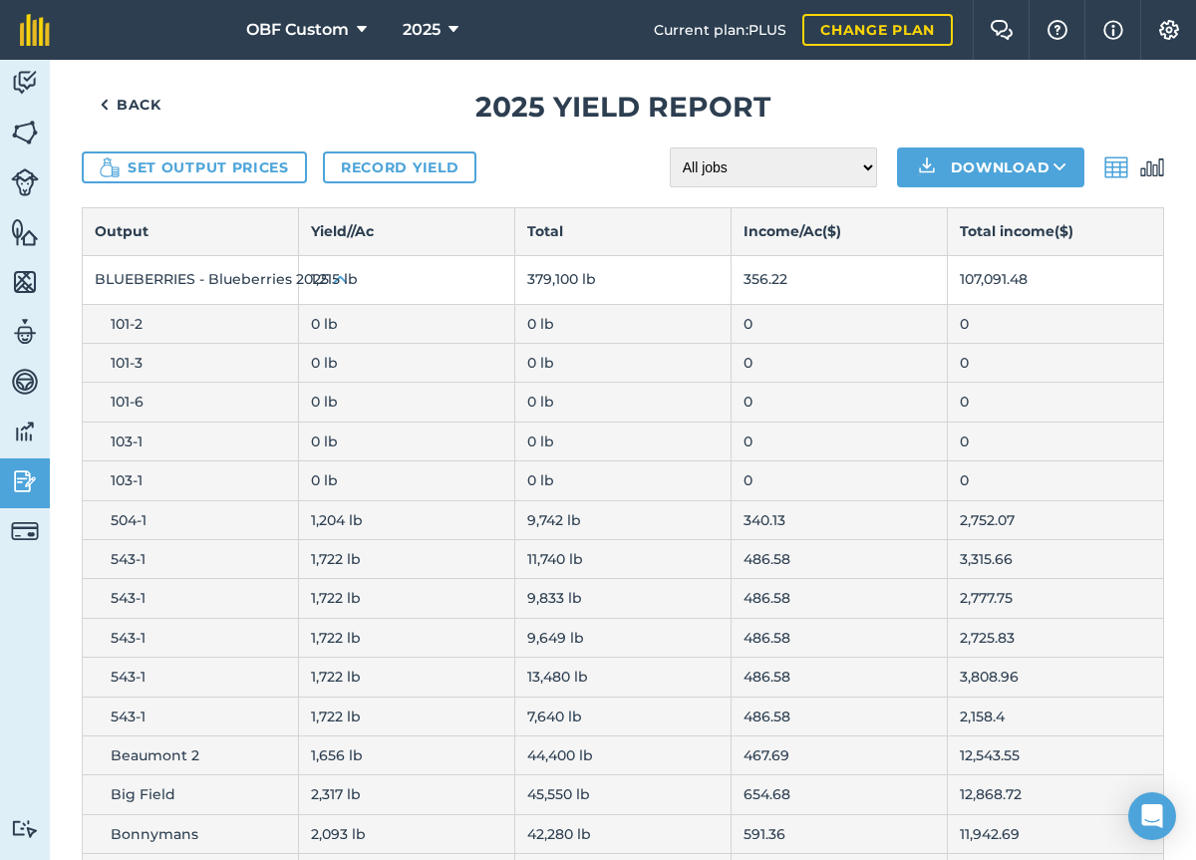
scroll to position [12, 0]
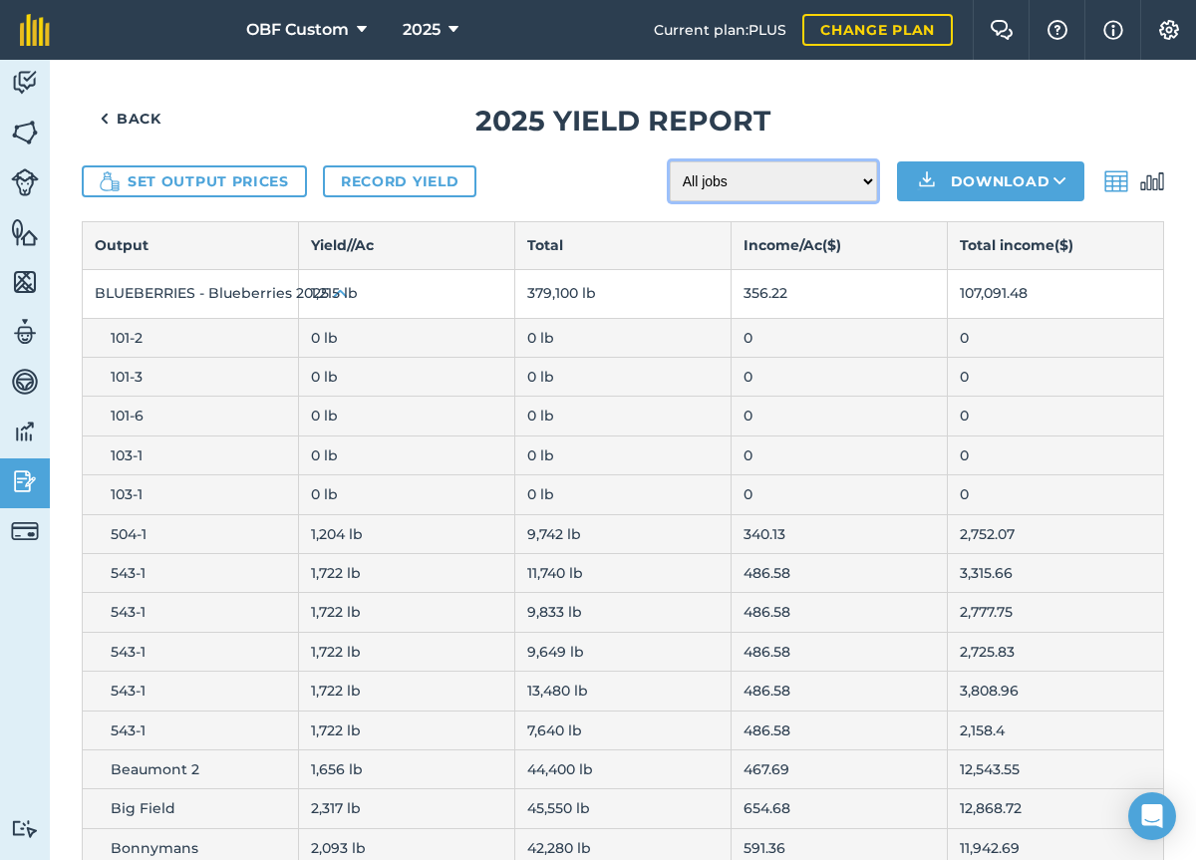
click at [755, 194] on select "All jobs Incomplete jobs Complete jobs" at bounding box center [773, 181] width 207 height 40
select select "done"
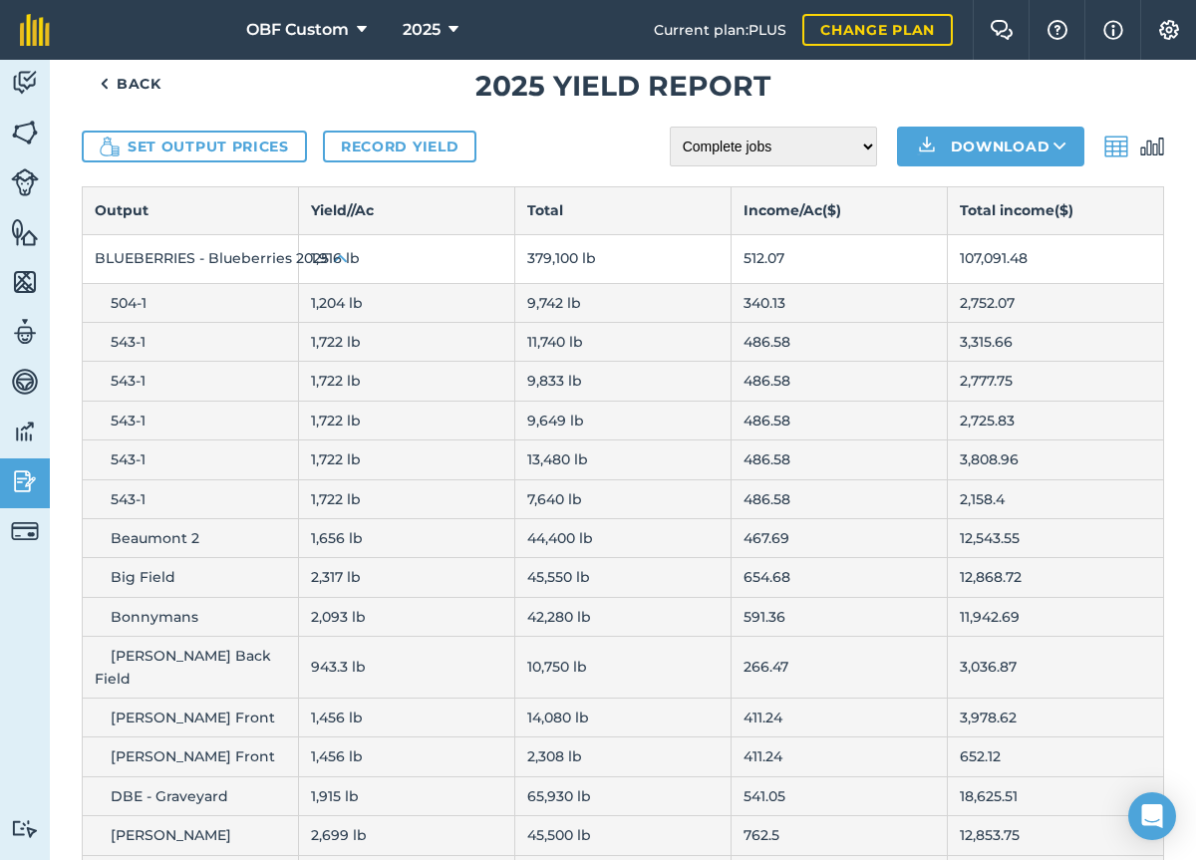
scroll to position [0, 0]
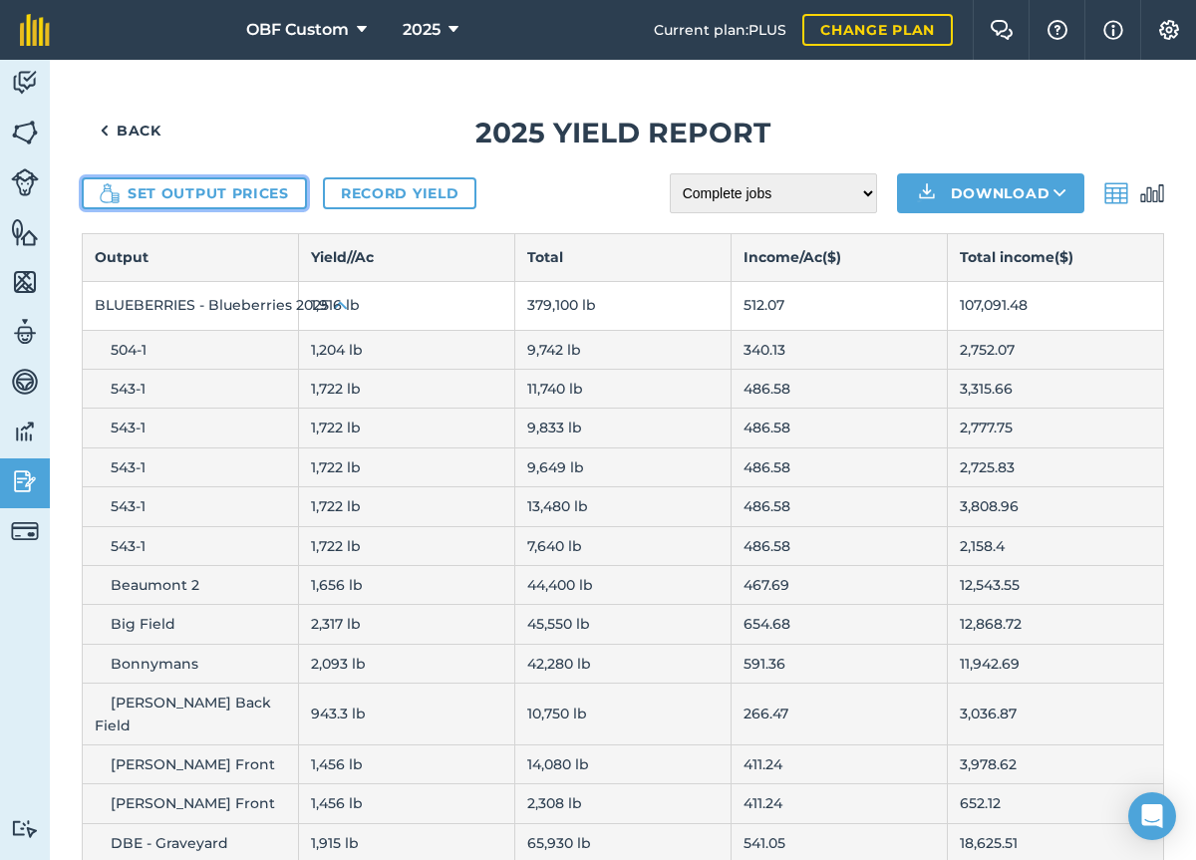
click at [259, 190] on button "Set output prices" at bounding box center [194, 193] width 225 height 32
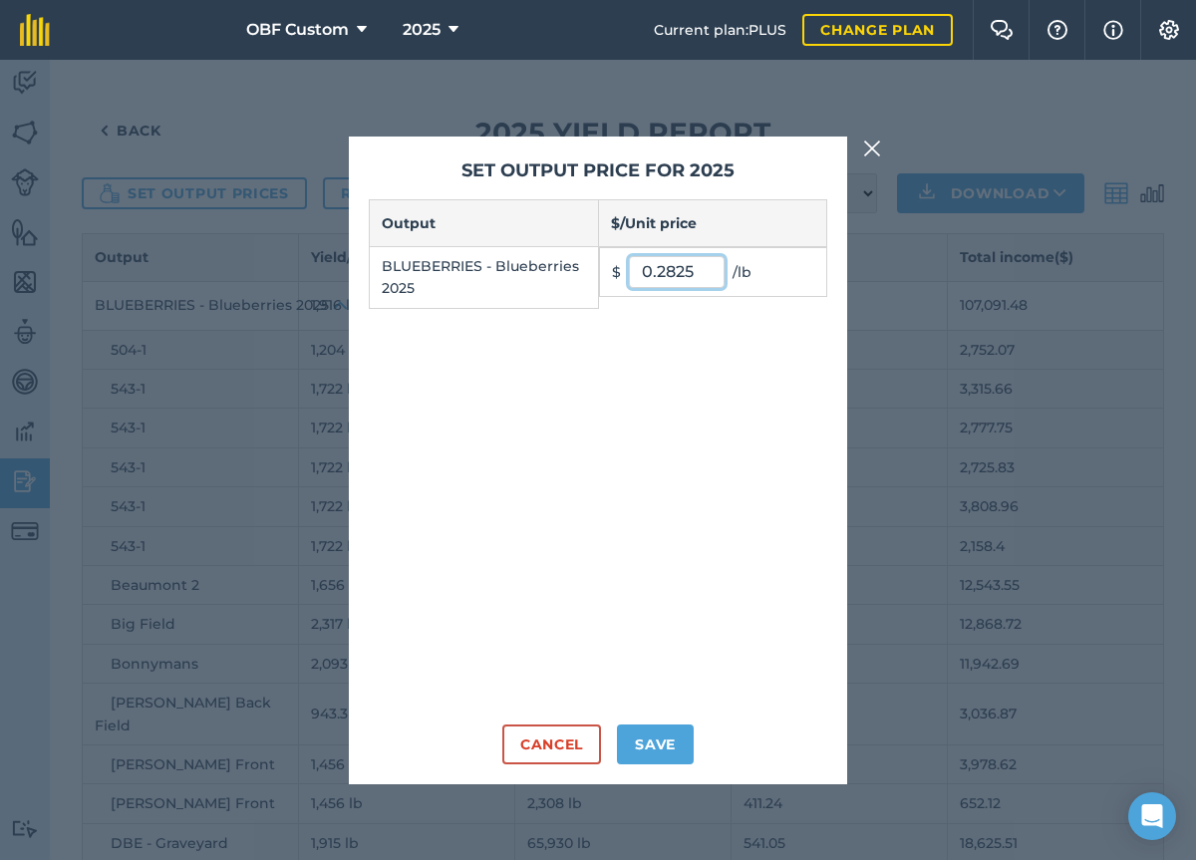
drag, startPoint x: 700, startPoint y: 278, endPoint x: 539, endPoint y: 287, distance: 161.7
click at [539, 287] on tr "BLUEBERRIES - Blueberries 2025 $ 0.2825 / lb" at bounding box center [598, 277] width 457 height 62
type input "0"
click at [644, 753] on button "Save" at bounding box center [655, 744] width 77 height 40
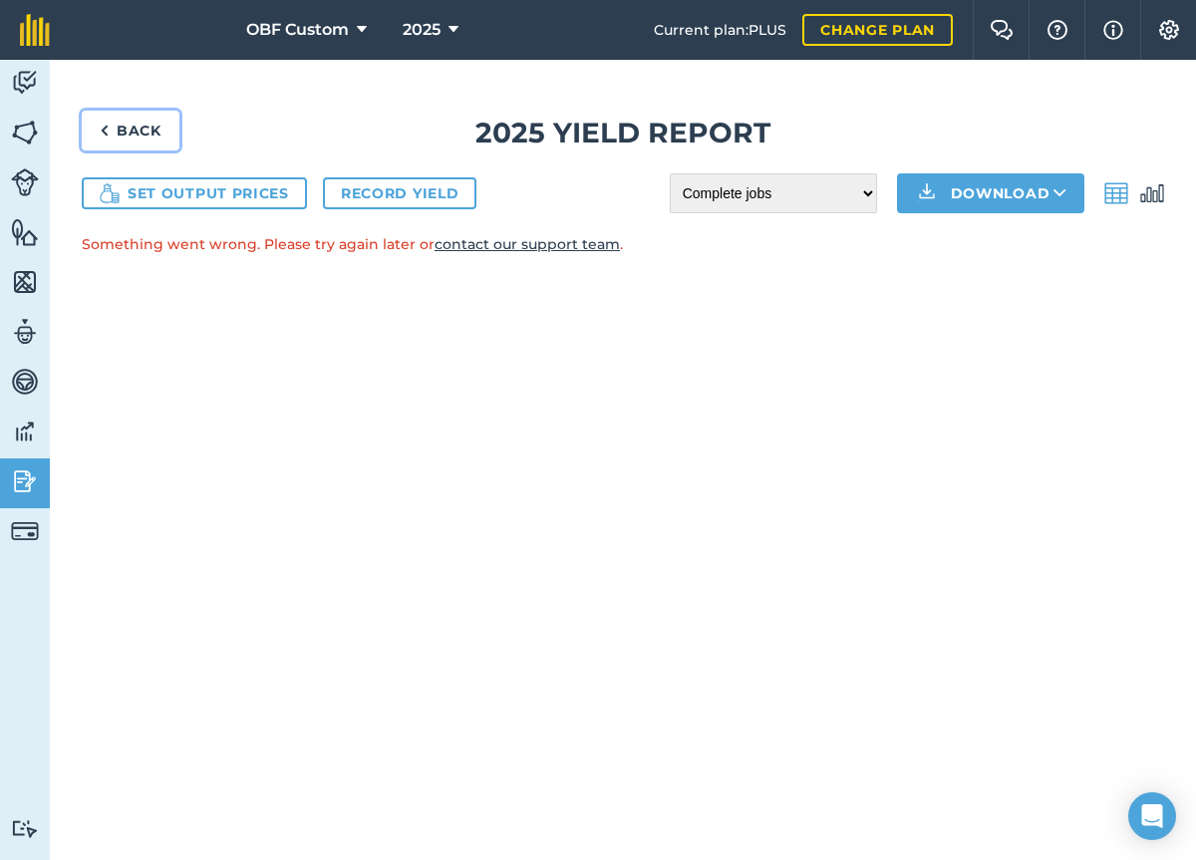
click at [136, 135] on link "Back" at bounding box center [131, 131] width 98 height 40
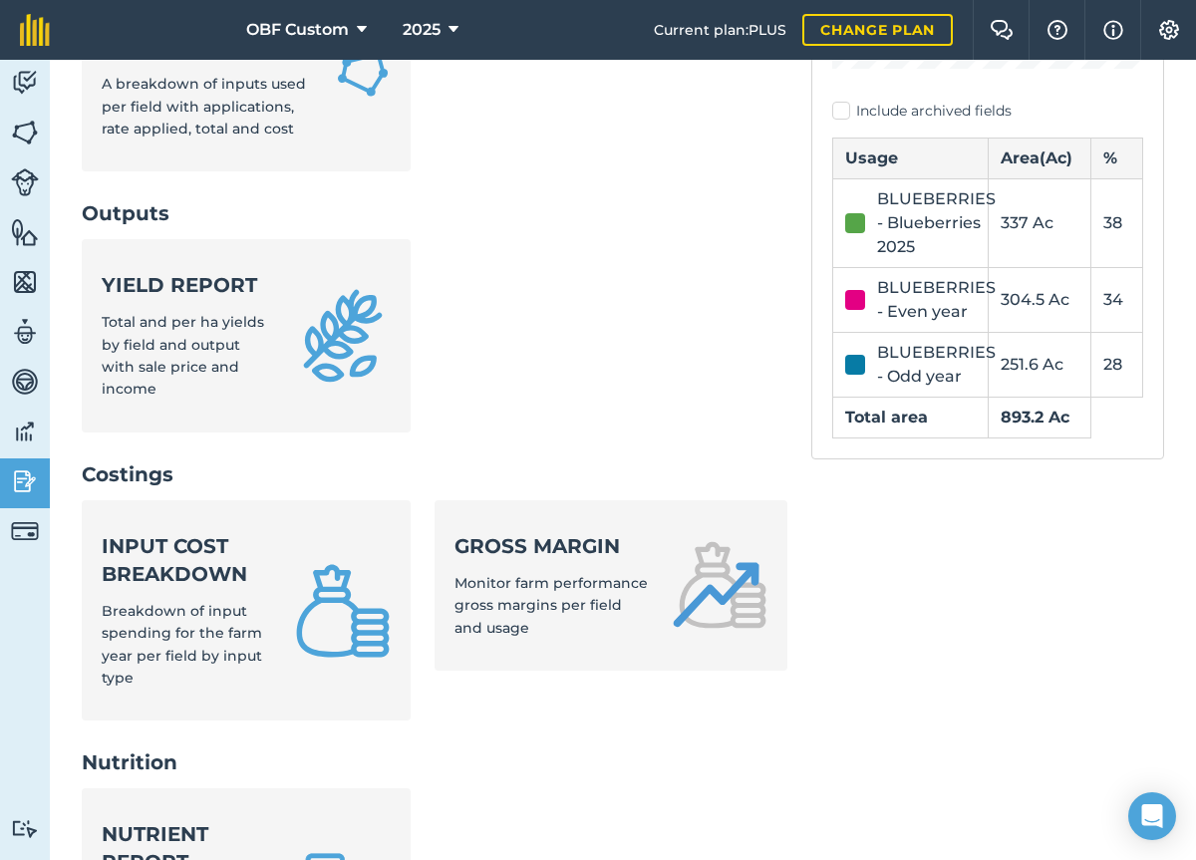
scroll to position [455, 0]
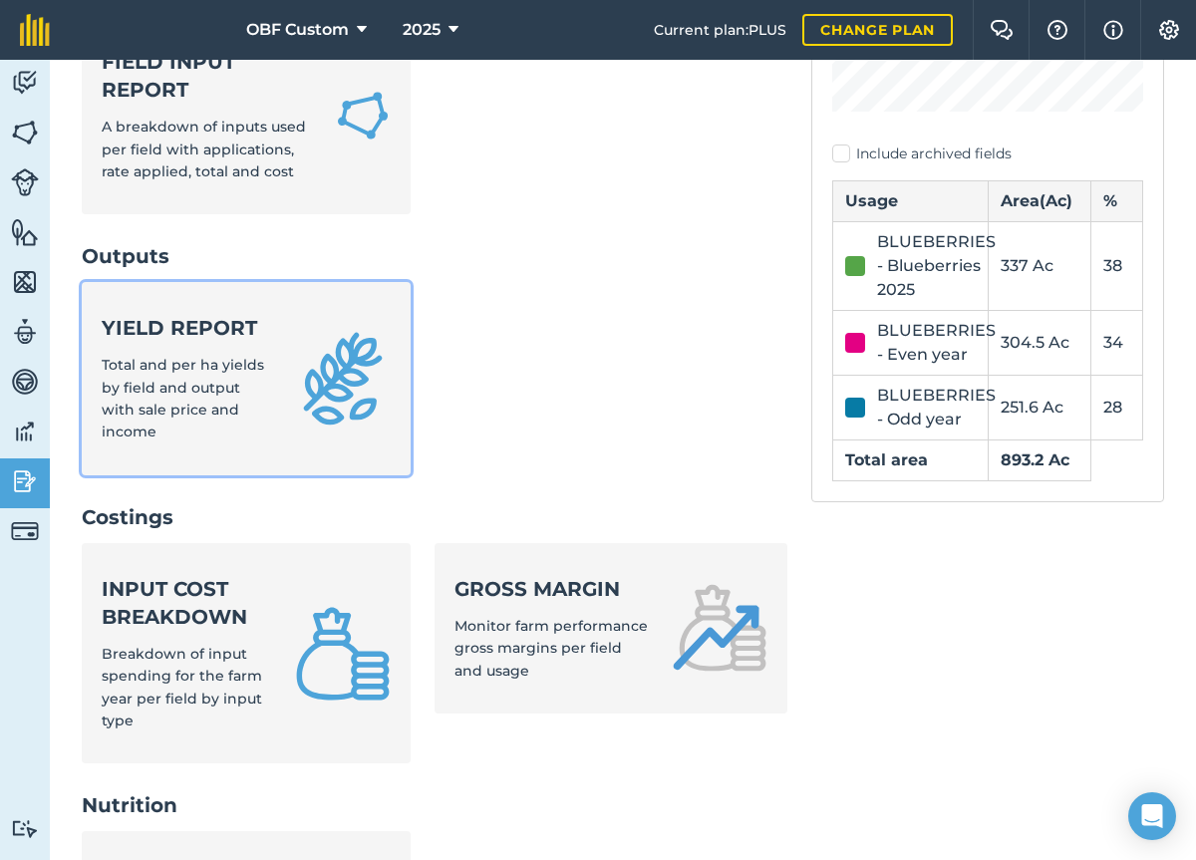
click at [274, 415] on link "Yield report Total and per ha yields by field and output with sale price and in…" at bounding box center [246, 378] width 329 height 193
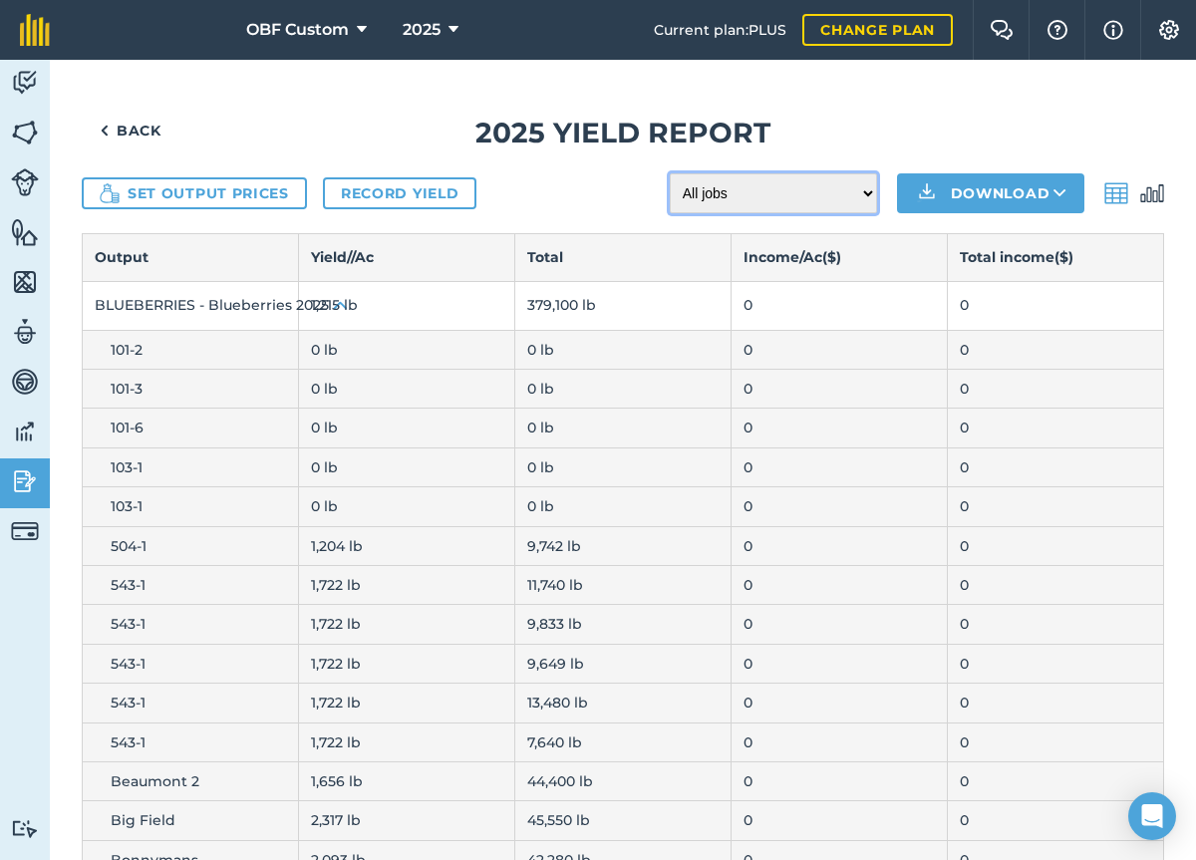
click at [772, 183] on select "All jobs Incomplete jobs Complete jobs" at bounding box center [773, 193] width 207 height 40
select select "done"
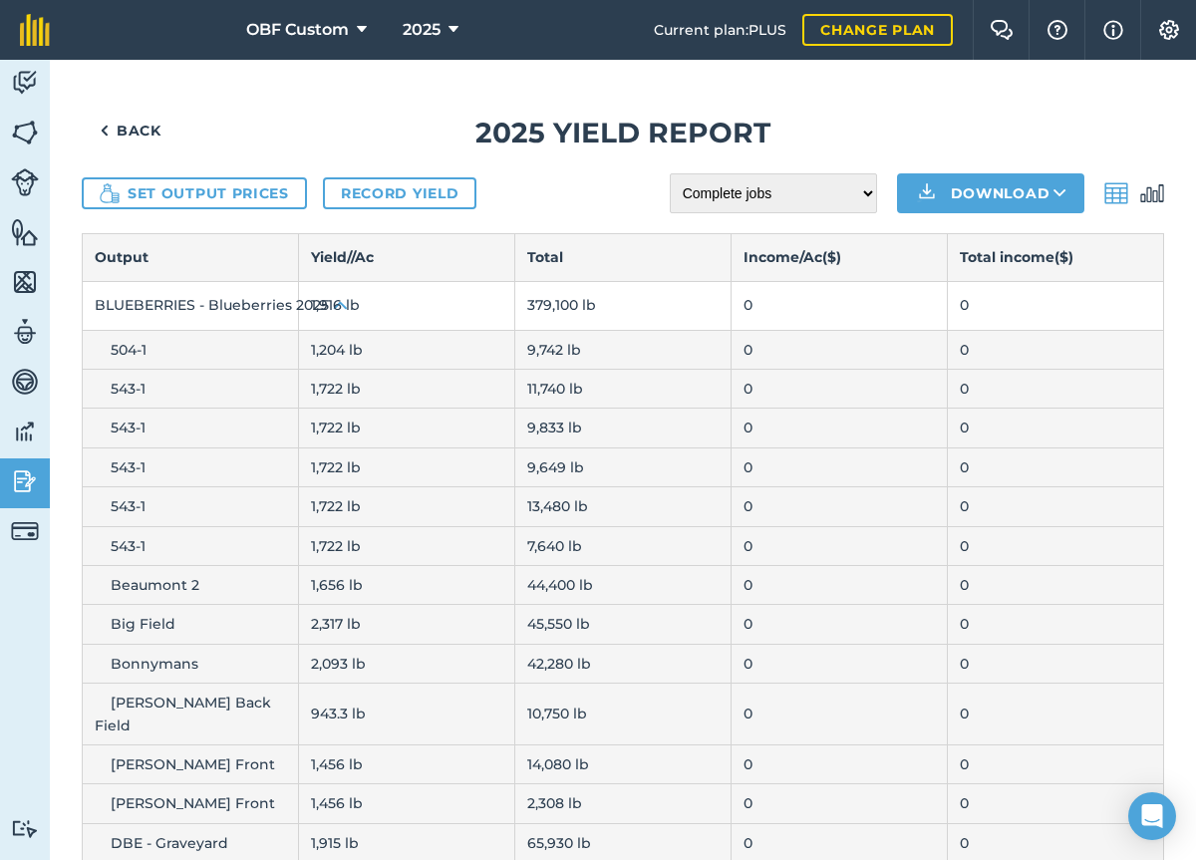
click at [146, 349] on span "504-1" at bounding box center [129, 350] width 36 height 18
click at [208, 338] on td "504-1" at bounding box center [191, 349] width 216 height 39
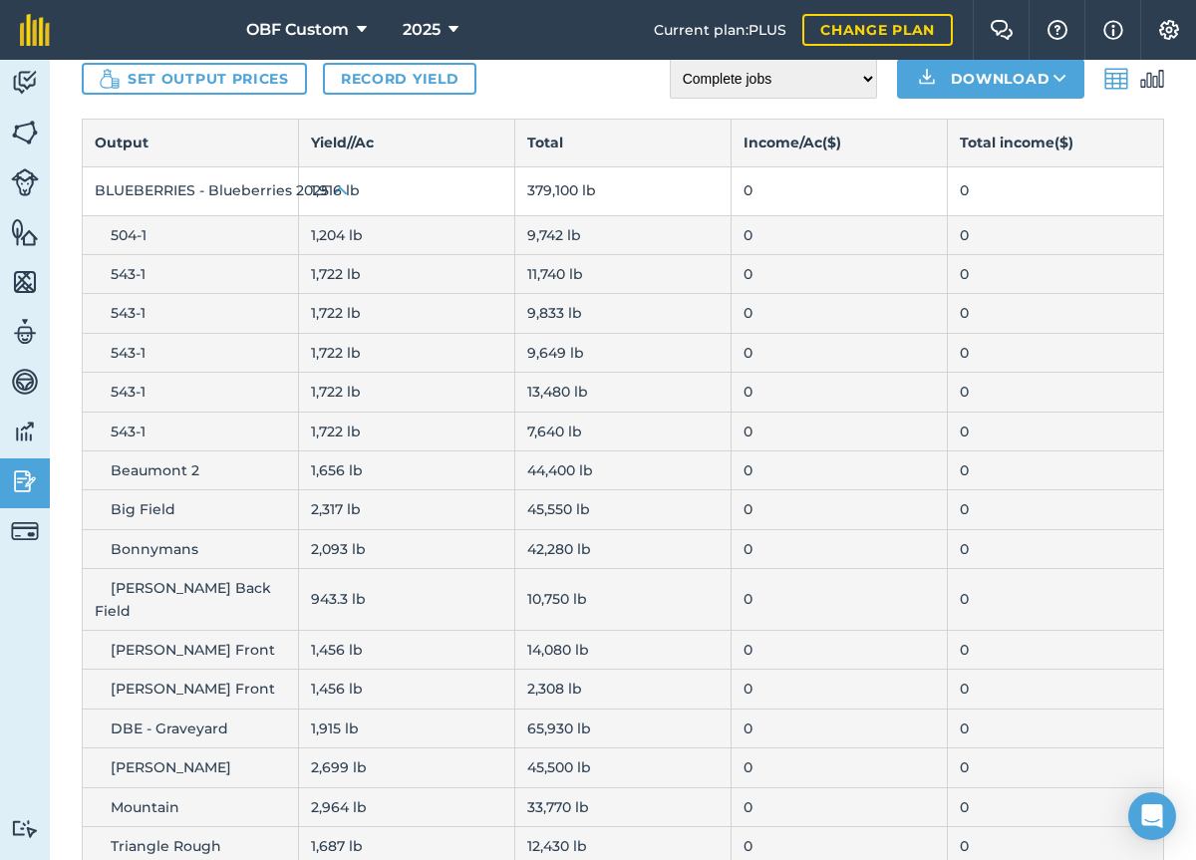
scroll to position [131, 0]
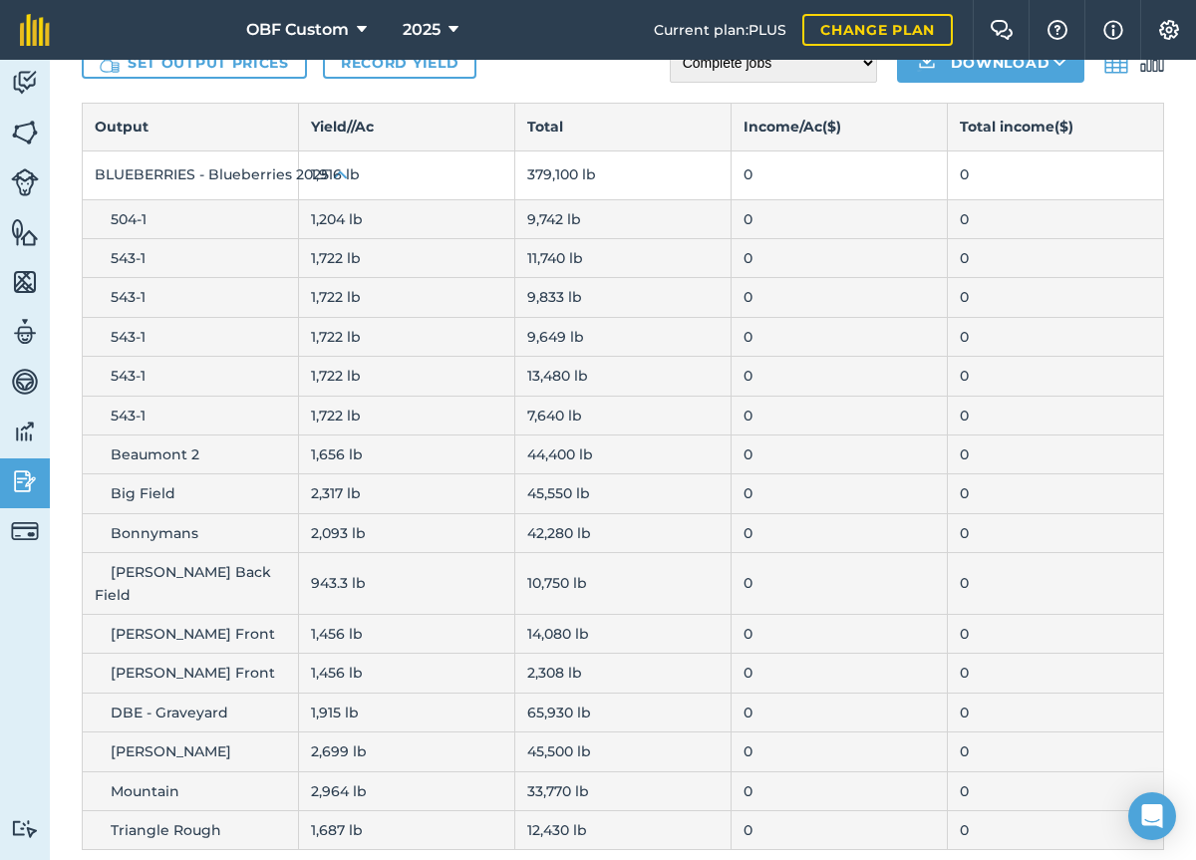
click at [299, 132] on th "Yield/ / Ac" at bounding box center [407, 127] width 216 height 47
click at [300, 126] on th "Yield/ / Ac" at bounding box center [407, 127] width 216 height 47
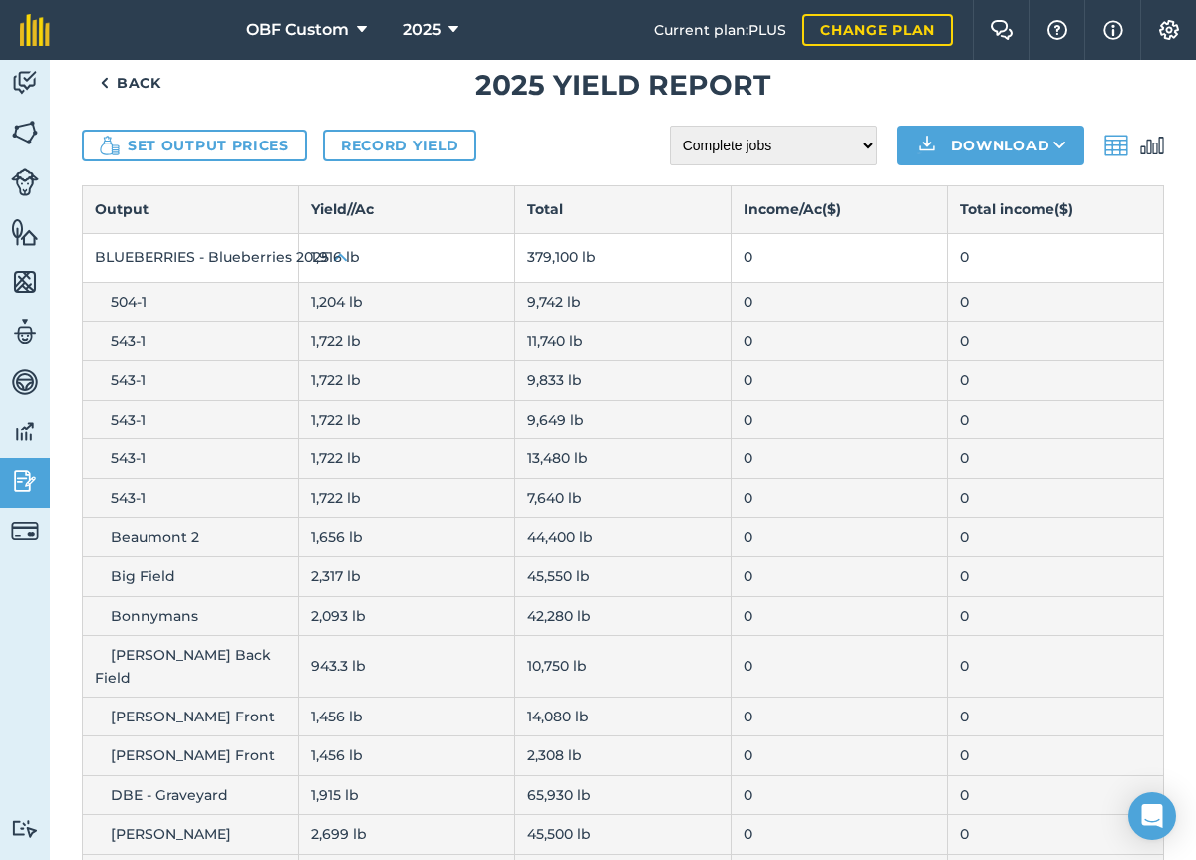
scroll to position [0, 0]
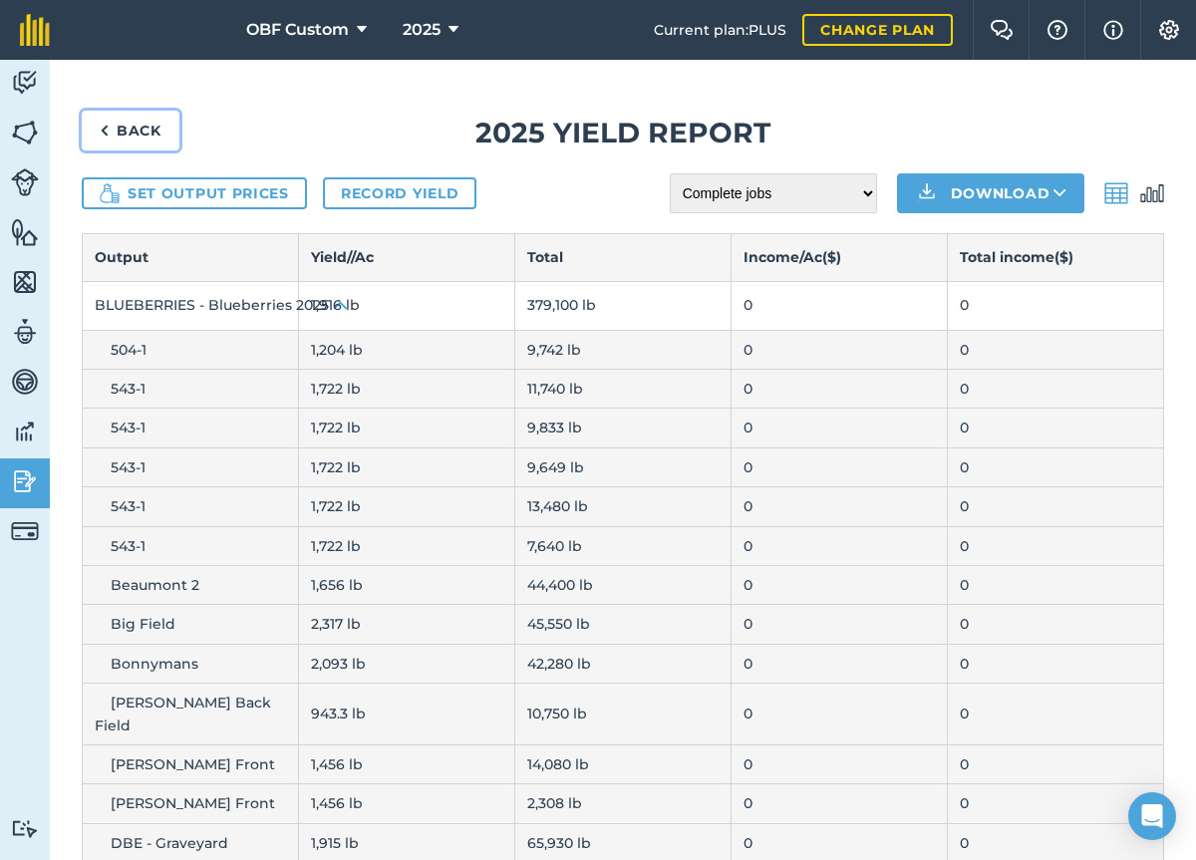
click at [145, 133] on link "Back" at bounding box center [131, 131] width 98 height 40
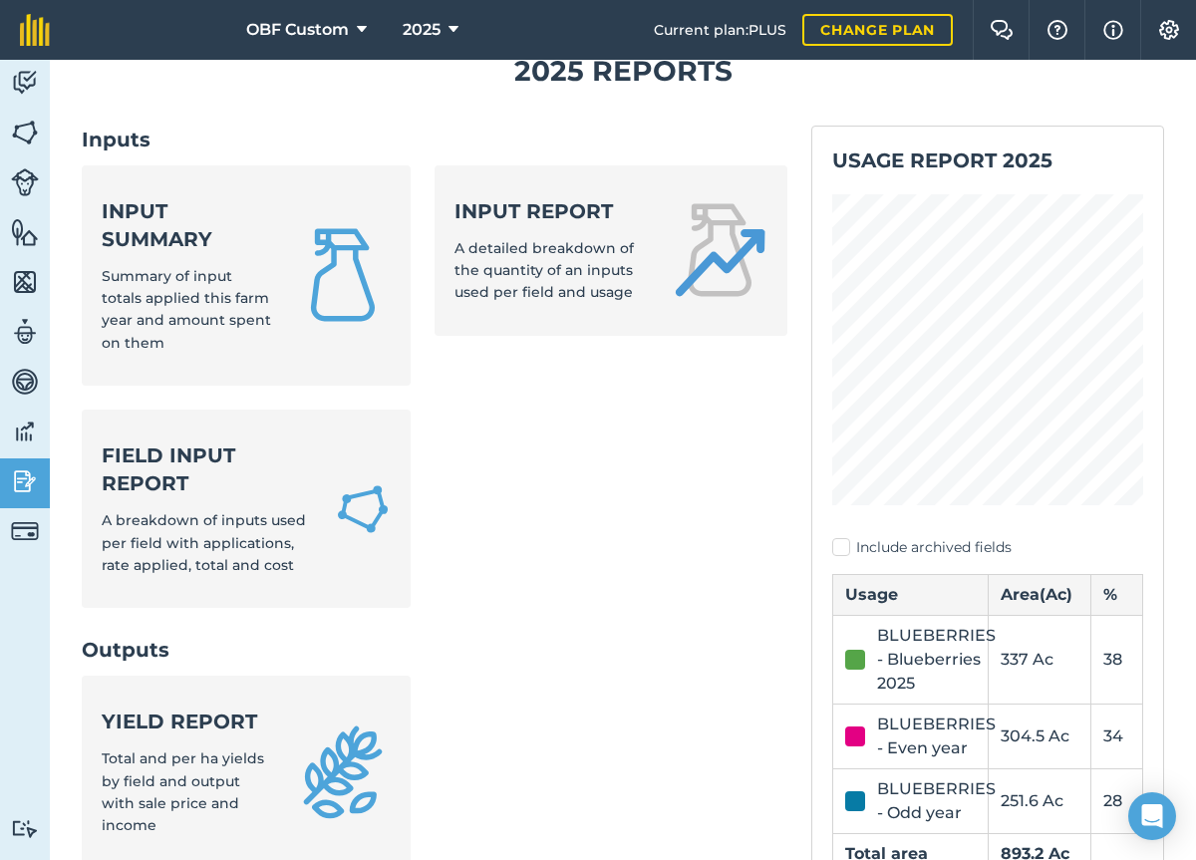
scroll to position [35, 0]
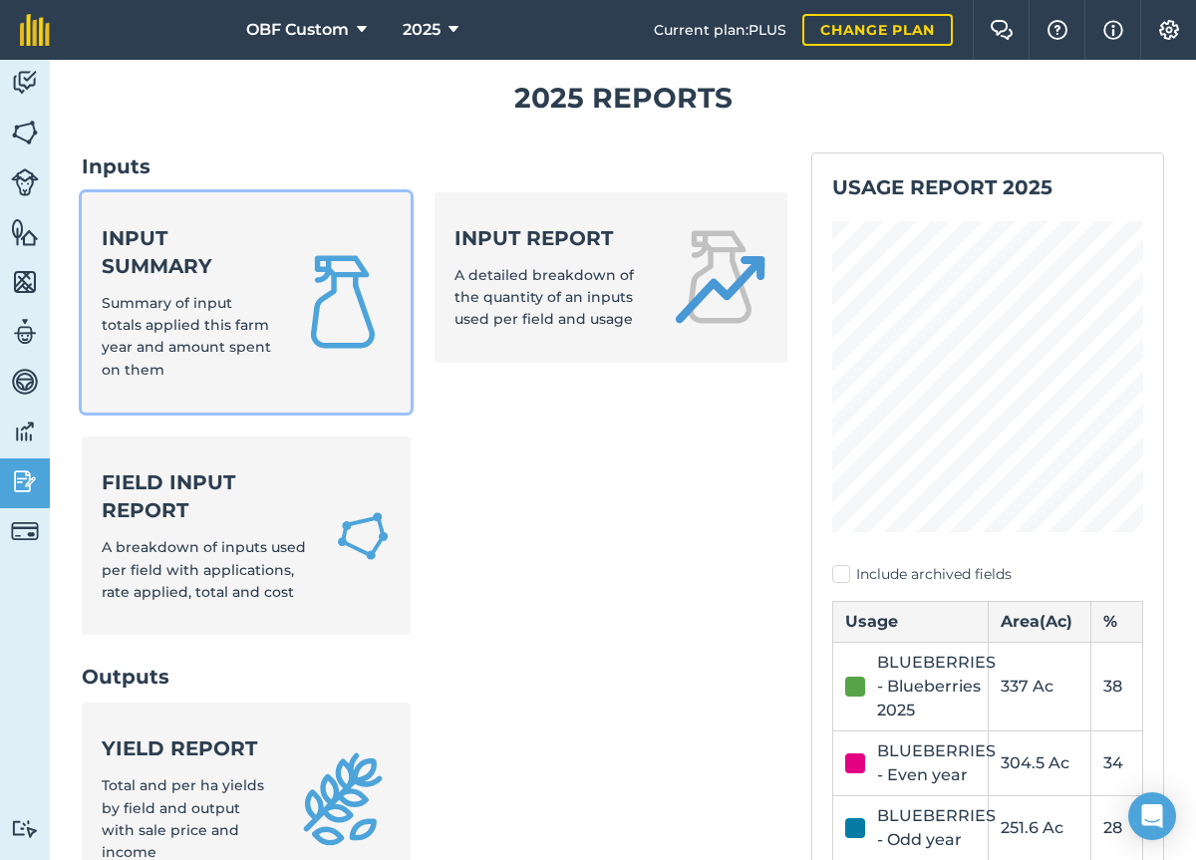
click at [303, 311] on img at bounding box center [343, 302] width 96 height 96
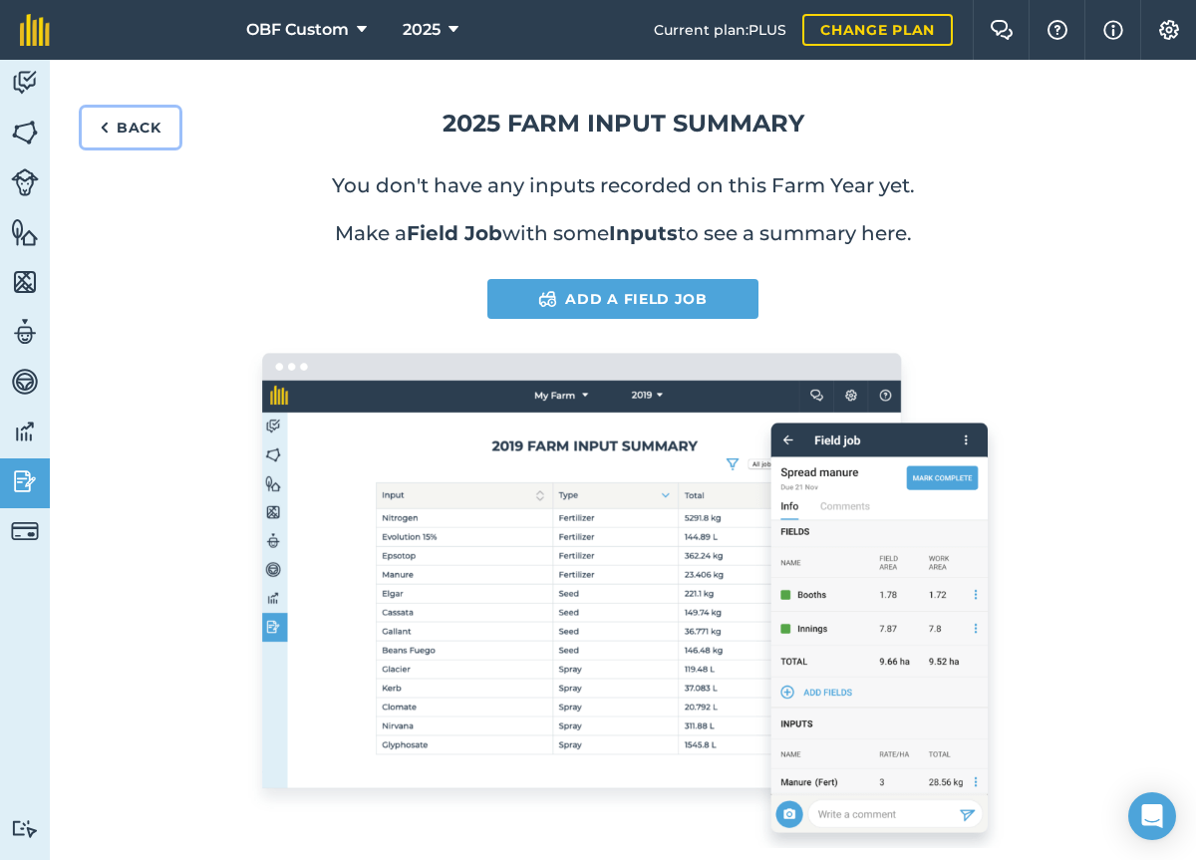
click at [152, 117] on link "Back" at bounding box center [131, 128] width 98 height 40
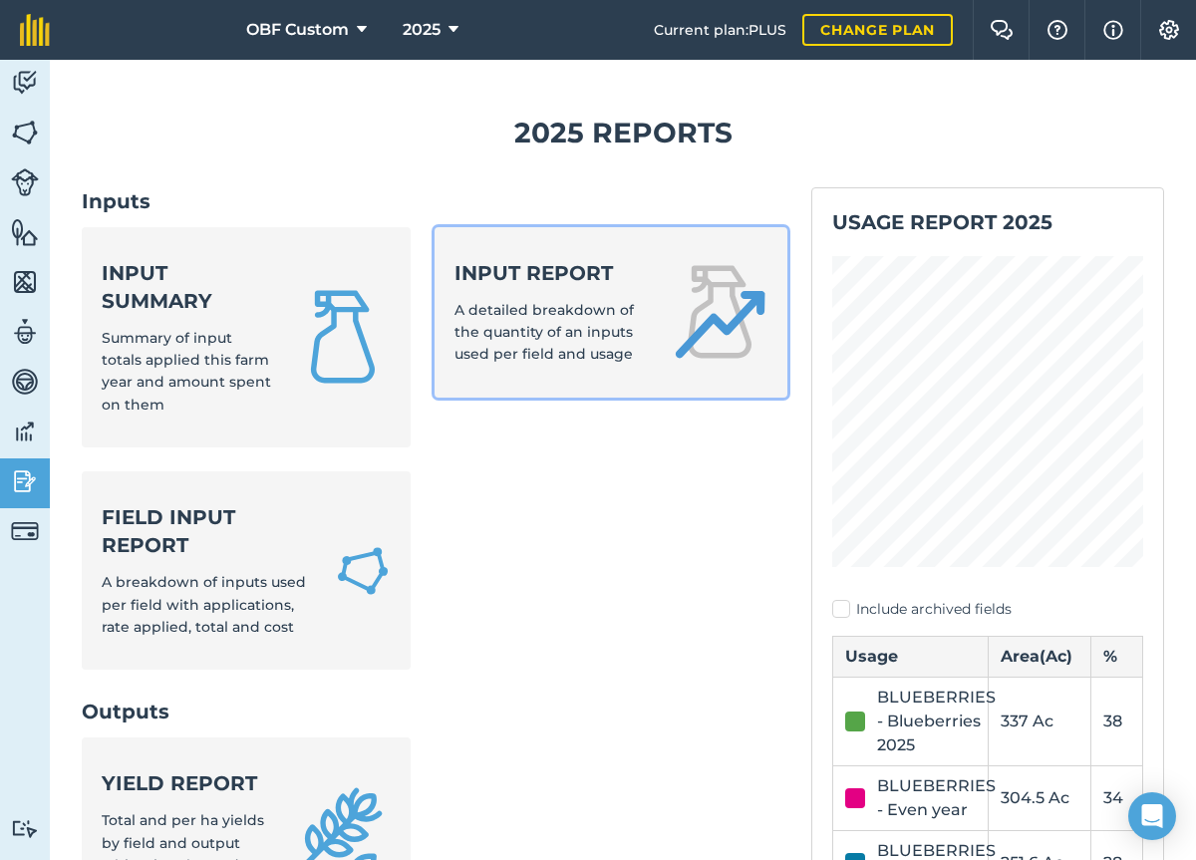
click at [442, 264] on link "Input report A detailed breakdown of the quantity of an inputs used per field a…" at bounding box center [610, 312] width 353 height 170
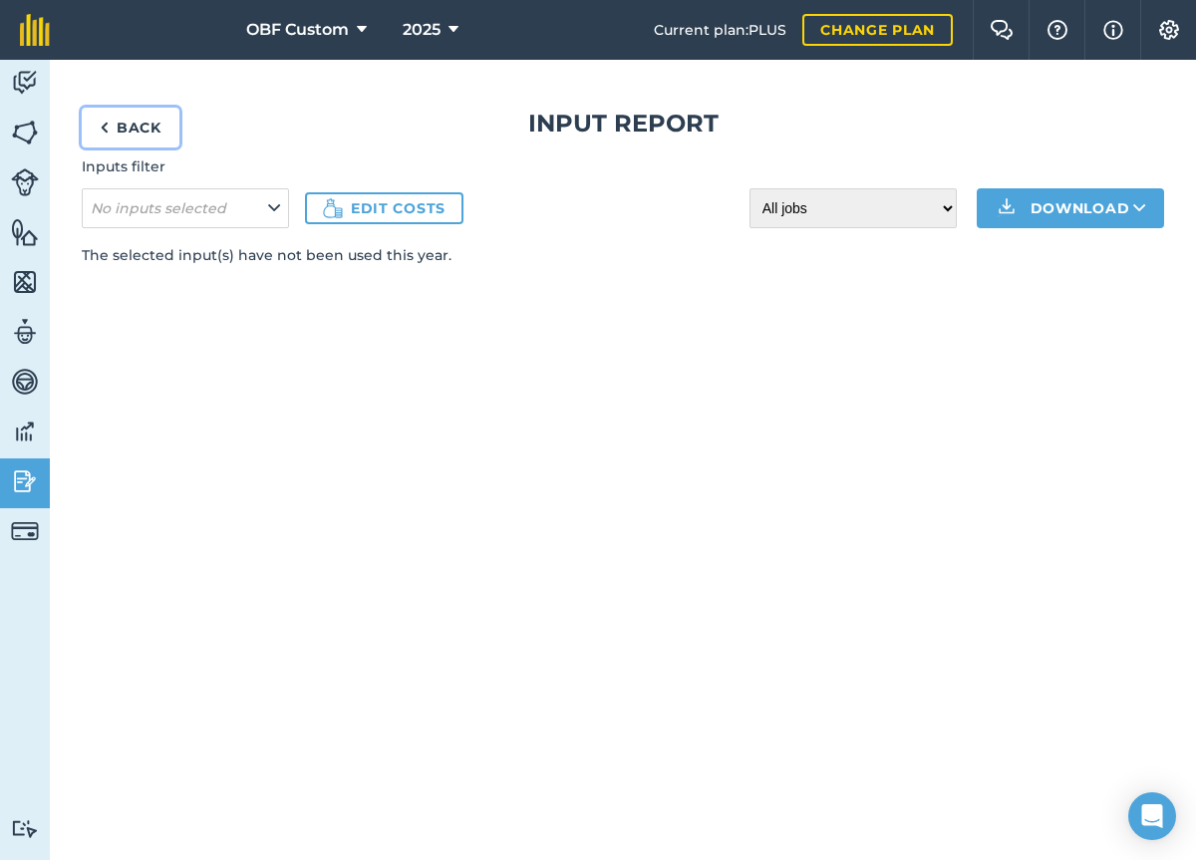
click at [140, 133] on link "Back" at bounding box center [131, 128] width 98 height 40
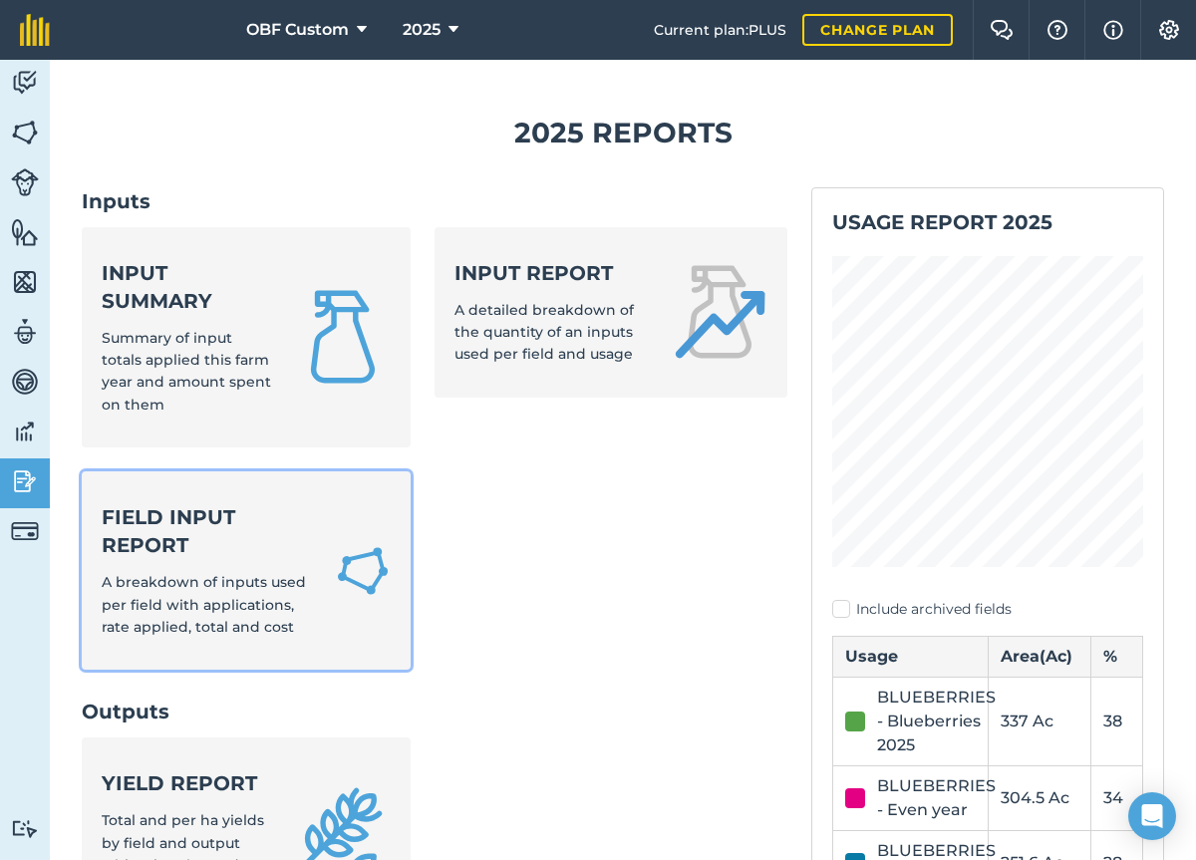
click at [208, 475] on link "Field Input Report A breakdown of inputs used per field with applications, rate…" at bounding box center [246, 570] width 329 height 198
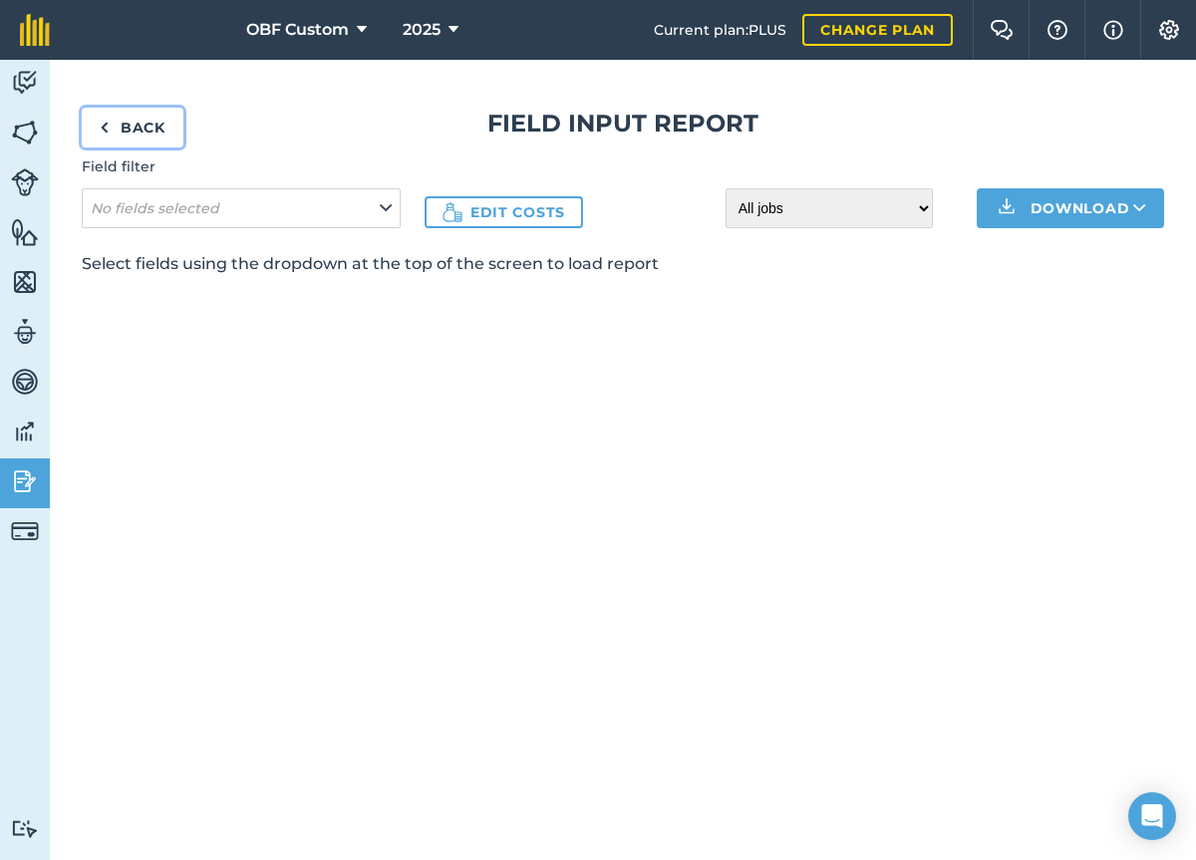
click at [139, 140] on link "Back" at bounding box center [133, 128] width 102 height 40
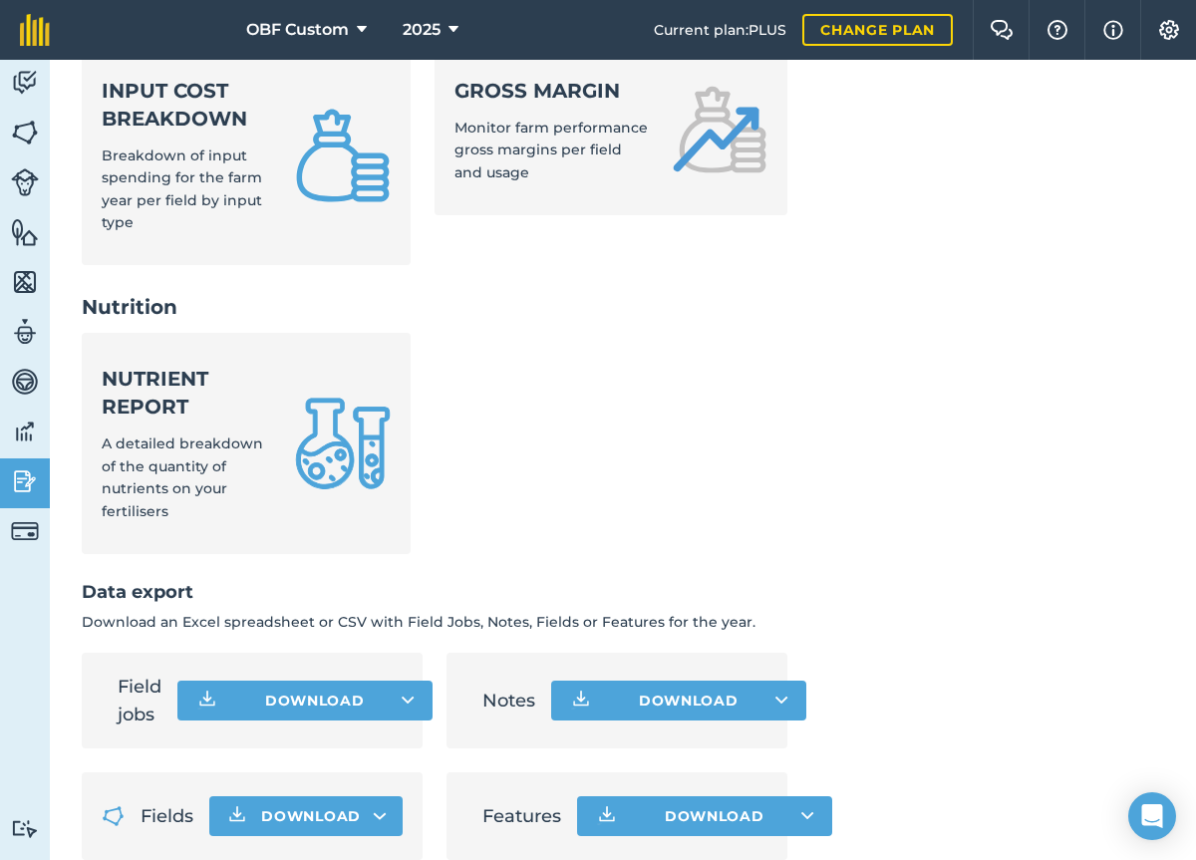
scroll to position [985, 0]
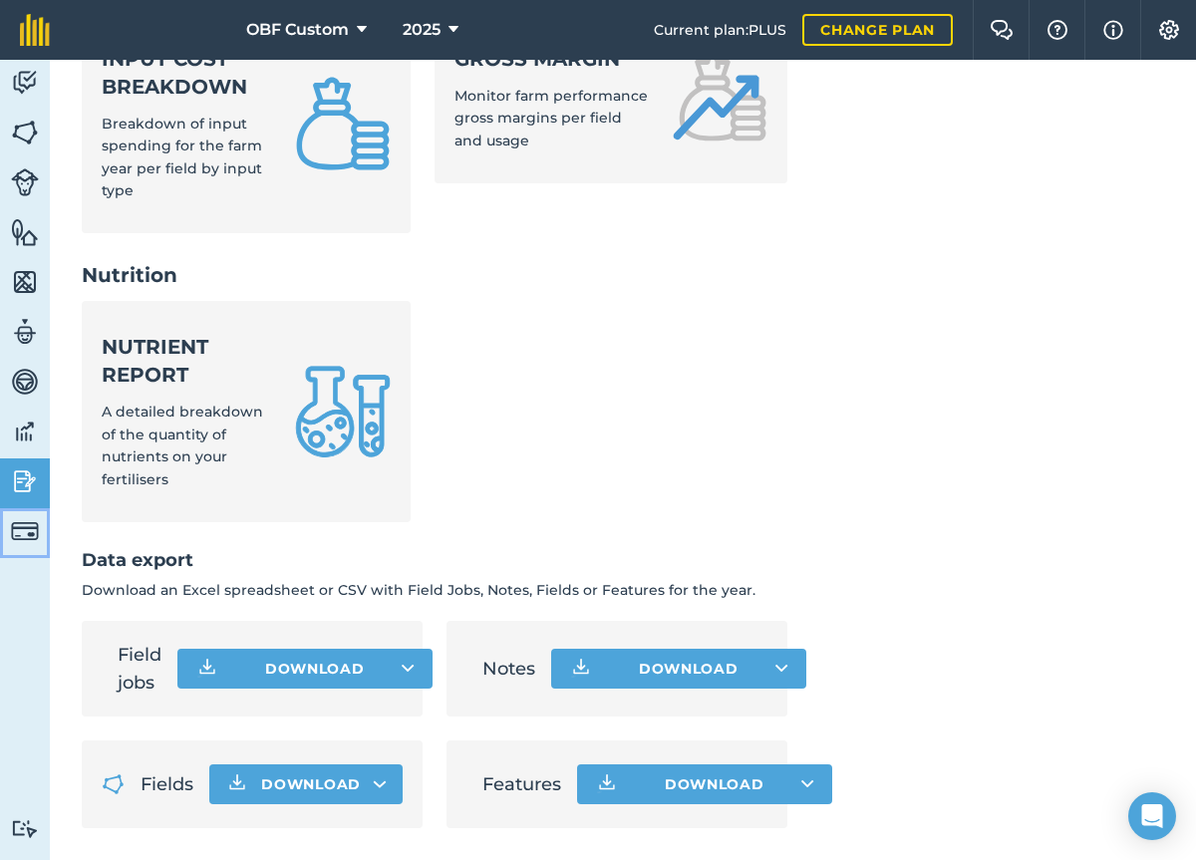
click at [21, 537] on img at bounding box center [25, 531] width 28 height 28
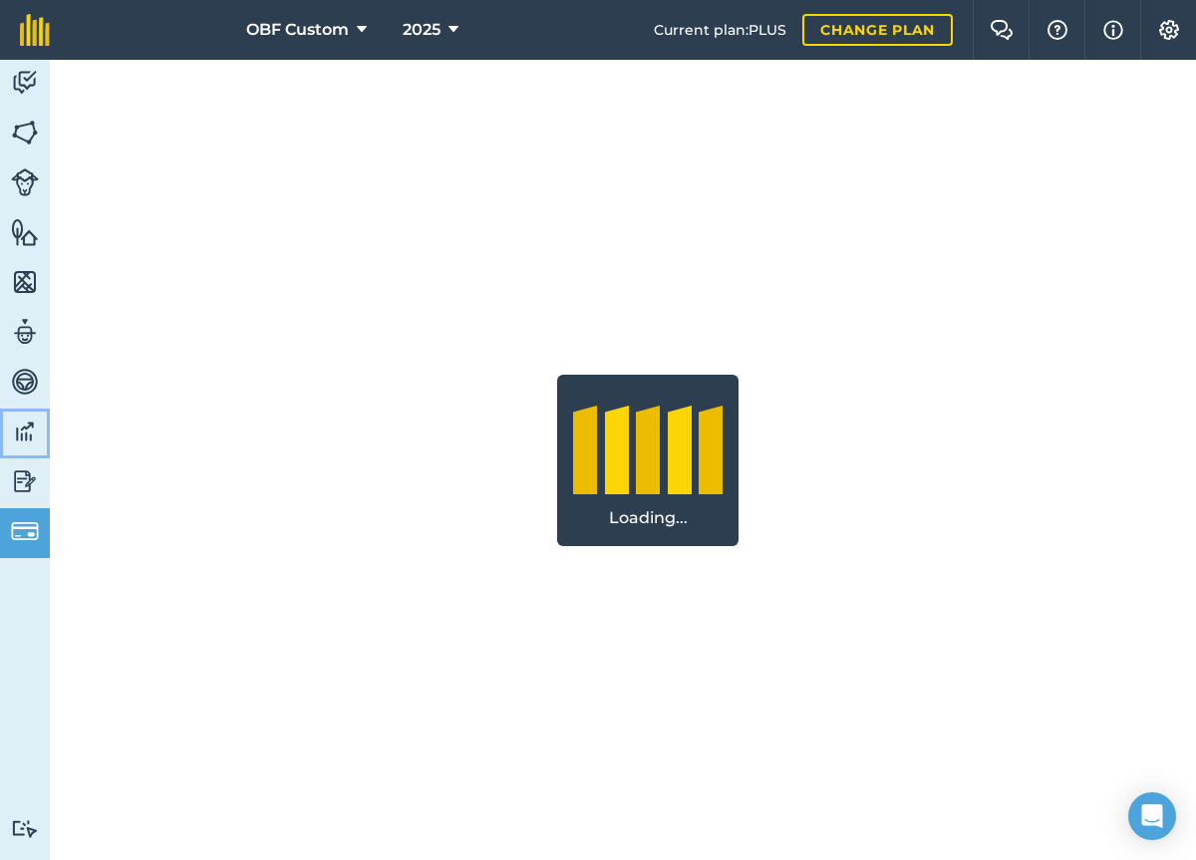
click at [23, 416] on img at bounding box center [25, 431] width 28 height 30
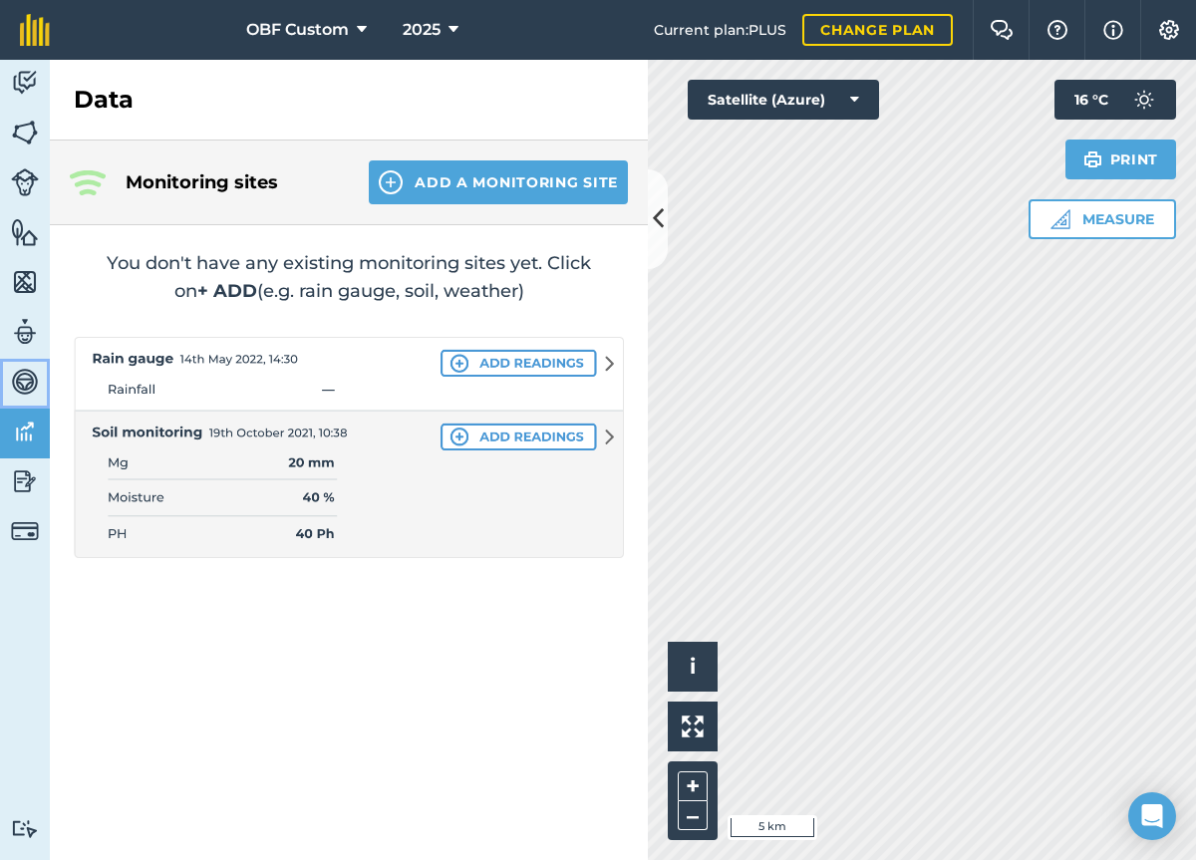
click at [24, 386] on img at bounding box center [25, 382] width 28 height 30
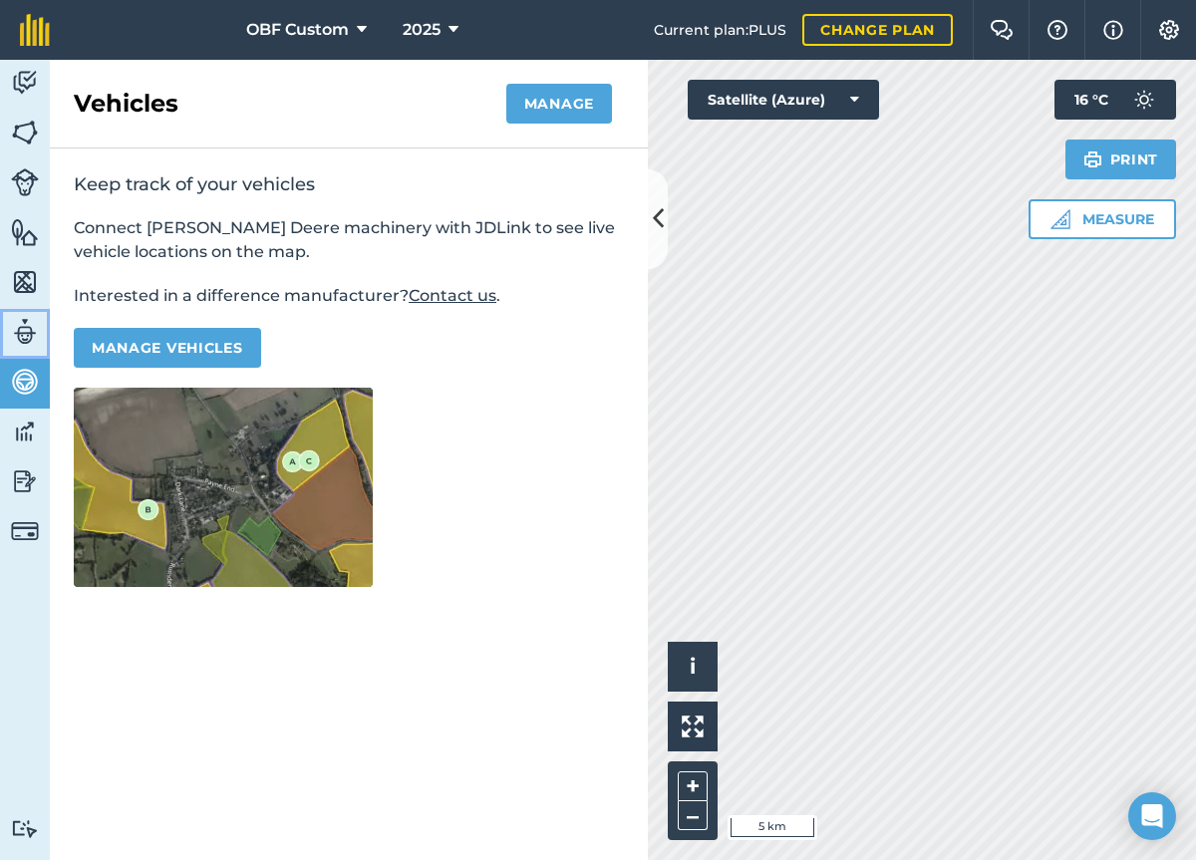
click at [25, 337] on img at bounding box center [25, 332] width 28 height 30
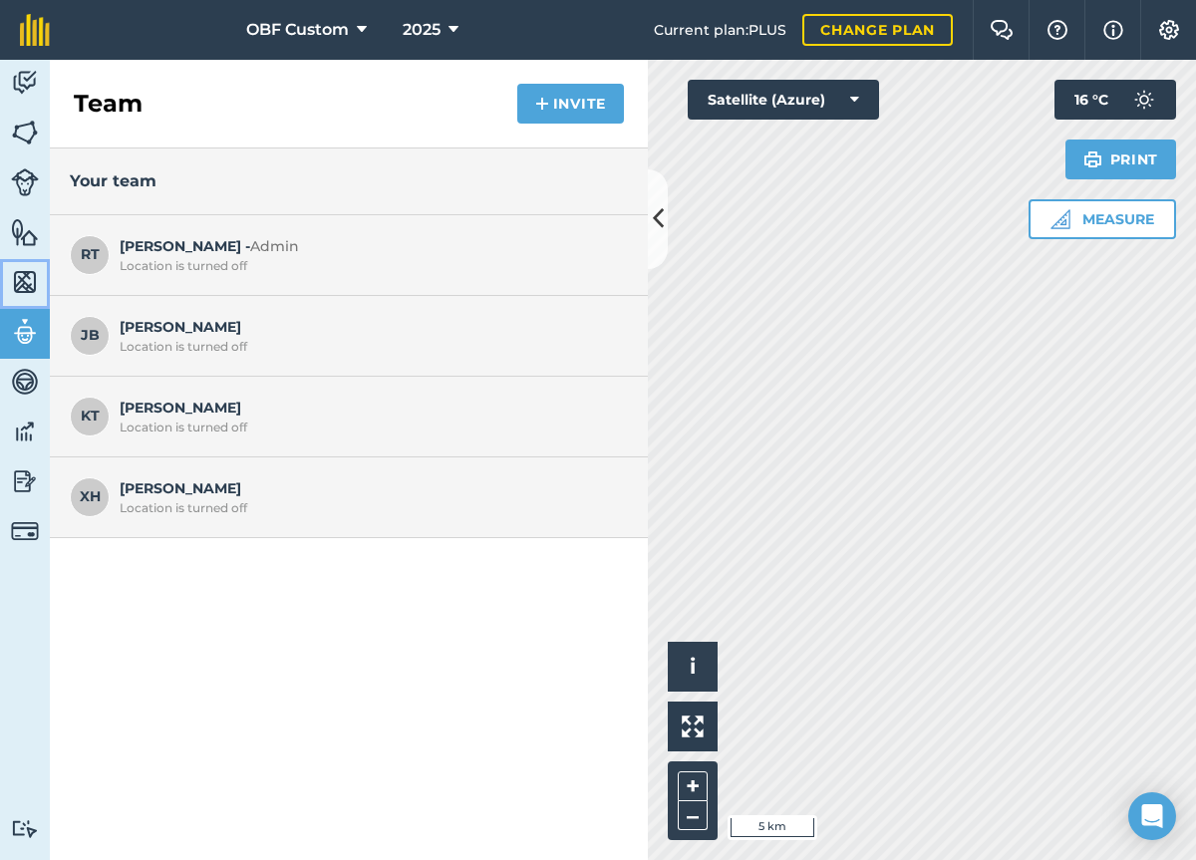
click at [25, 292] on img at bounding box center [25, 282] width 28 height 30
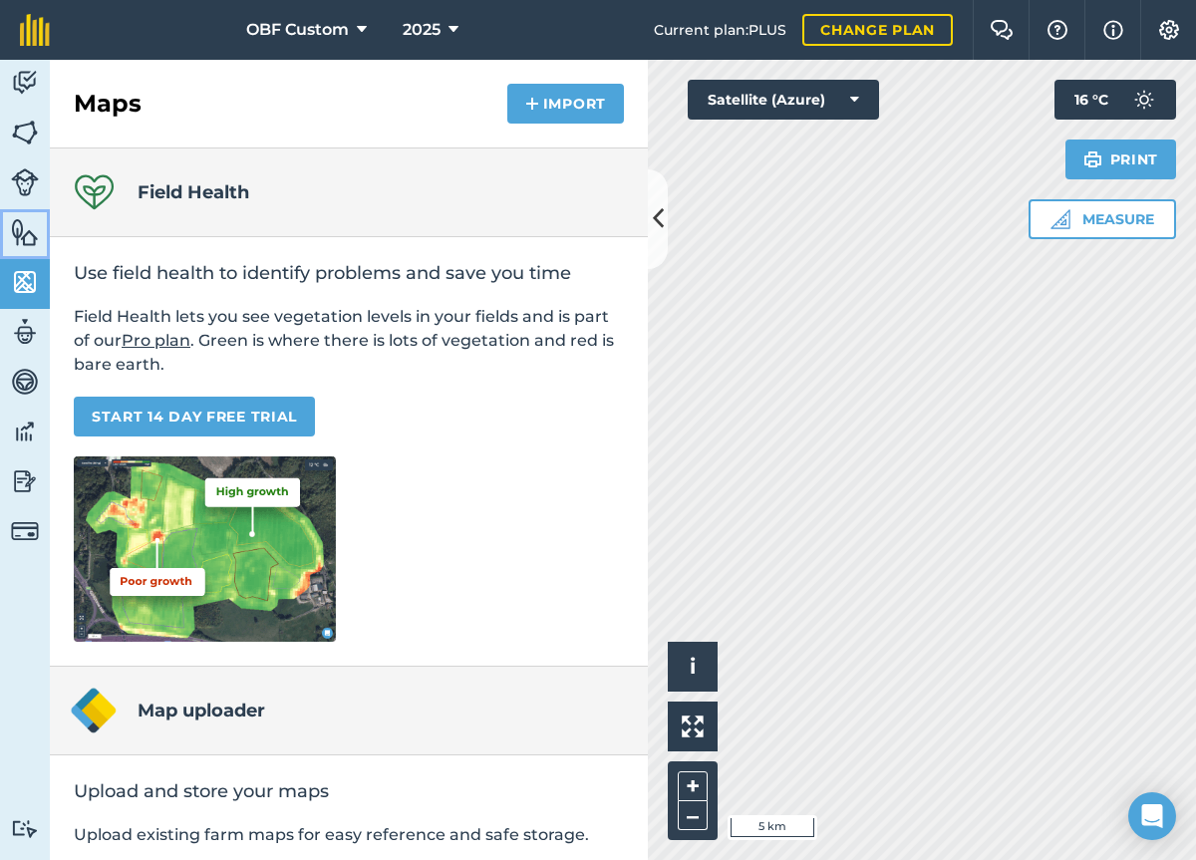
click at [27, 240] on img at bounding box center [25, 232] width 28 height 30
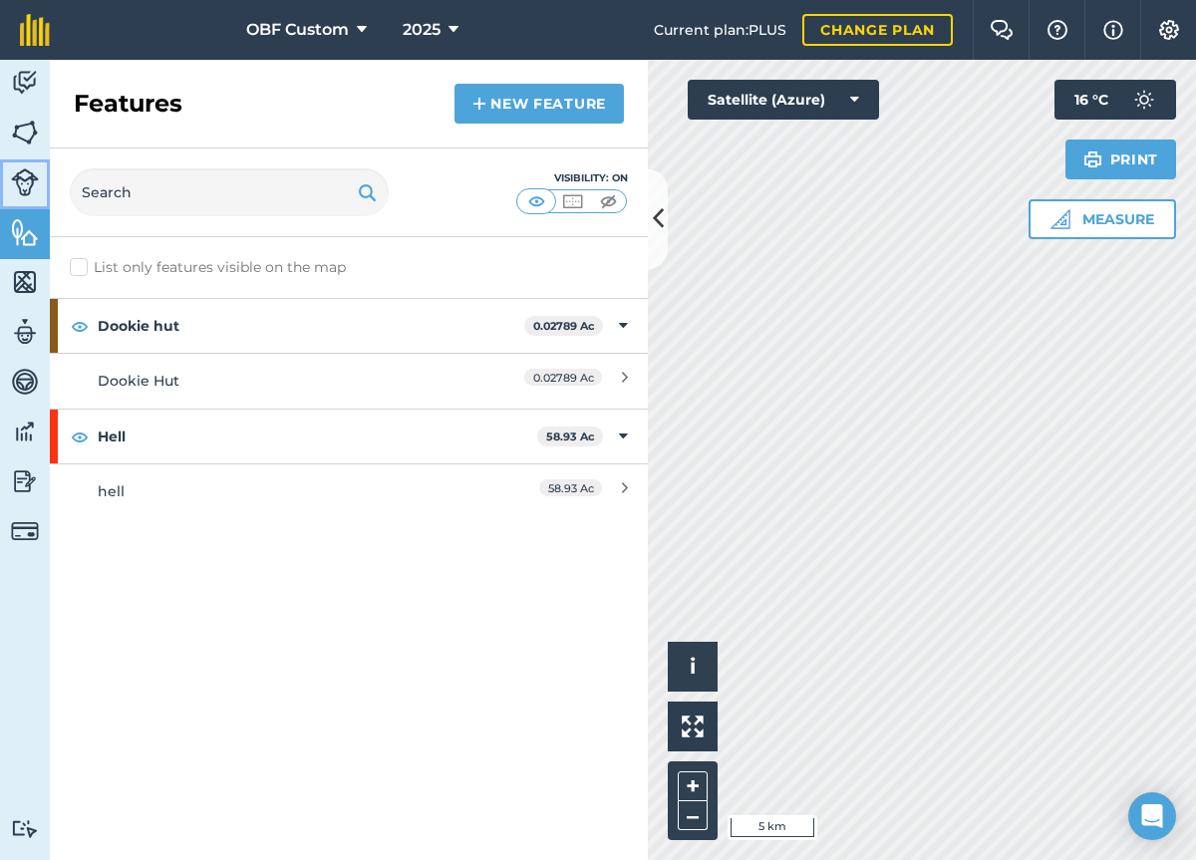
click at [21, 182] on img at bounding box center [25, 182] width 28 height 28
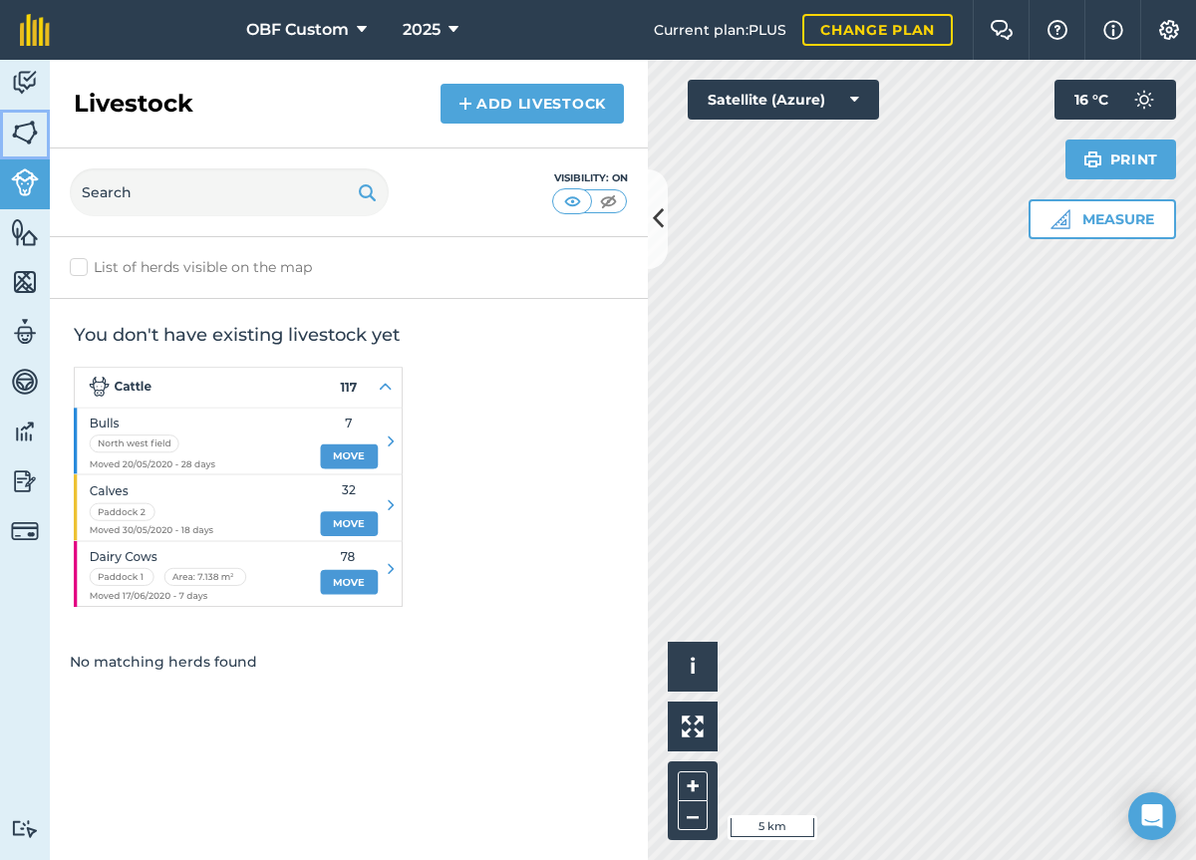
click at [22, 129] on img at bounding box center [25, 133] width 28 height 30
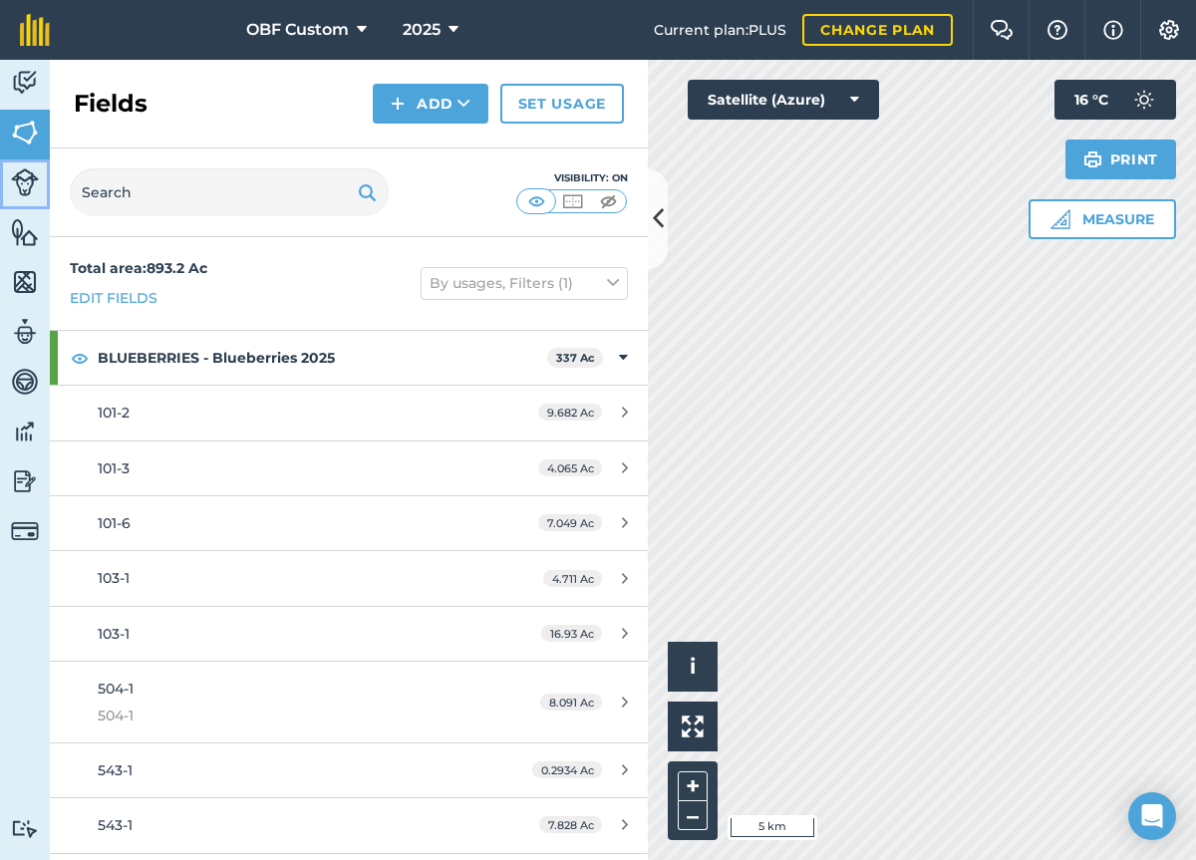
click at [22, 184] on img at bounding box center [25, 182] width 28 height 28
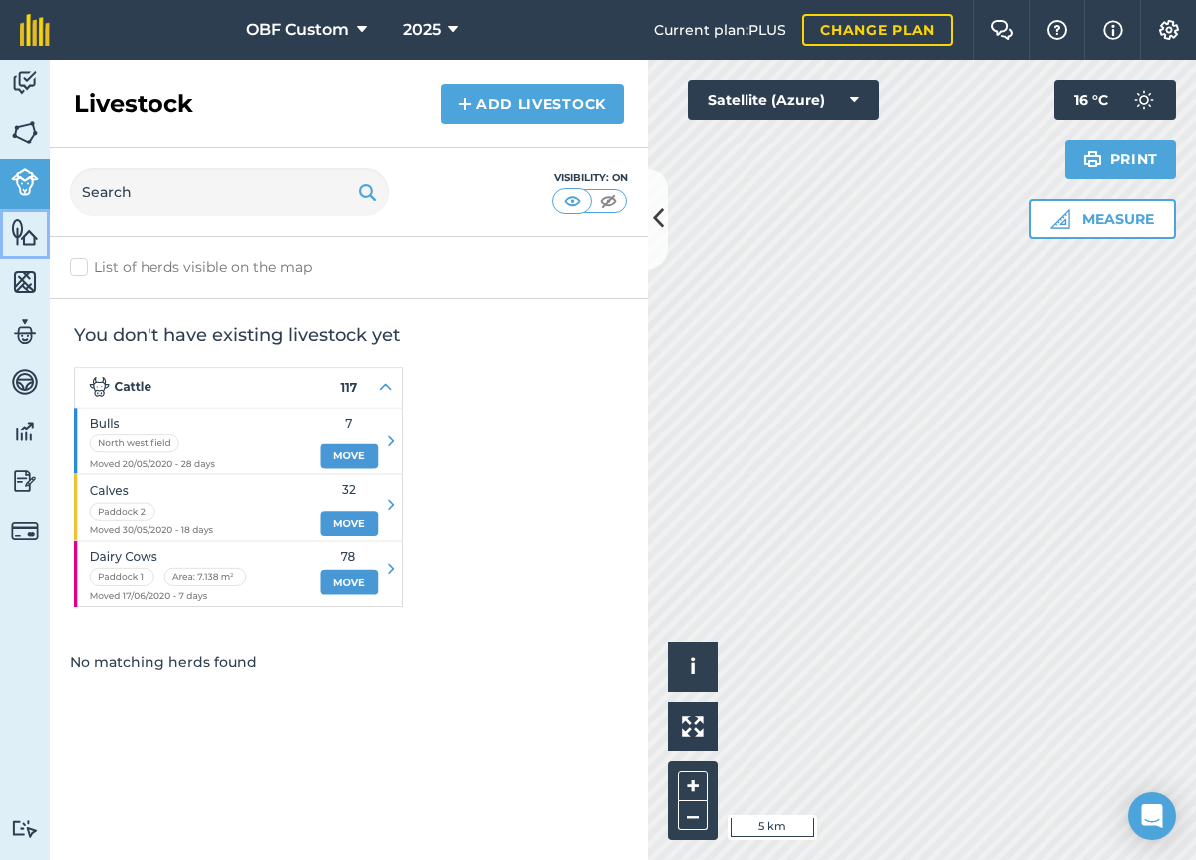
click at [27, 228] on img at bounding box center [25, 232] width 28 height 30
